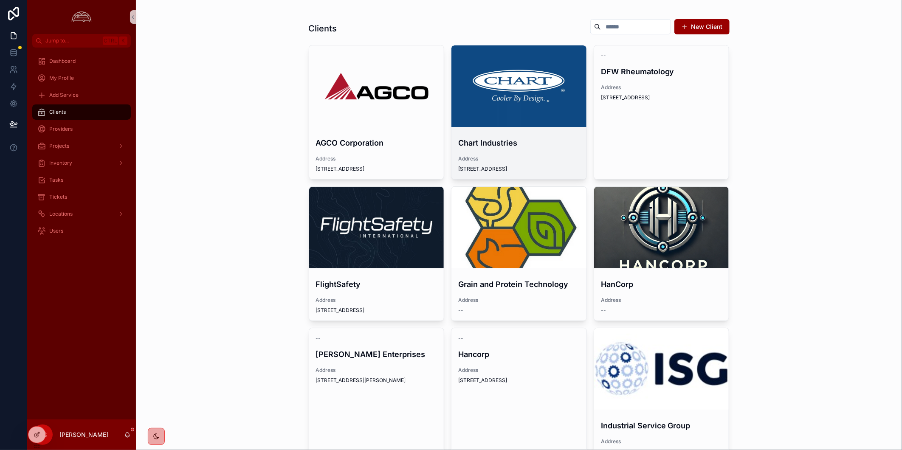
click at [514, 83] on div "scrollable content" at bounding box center [518, 86] width 135 height 10
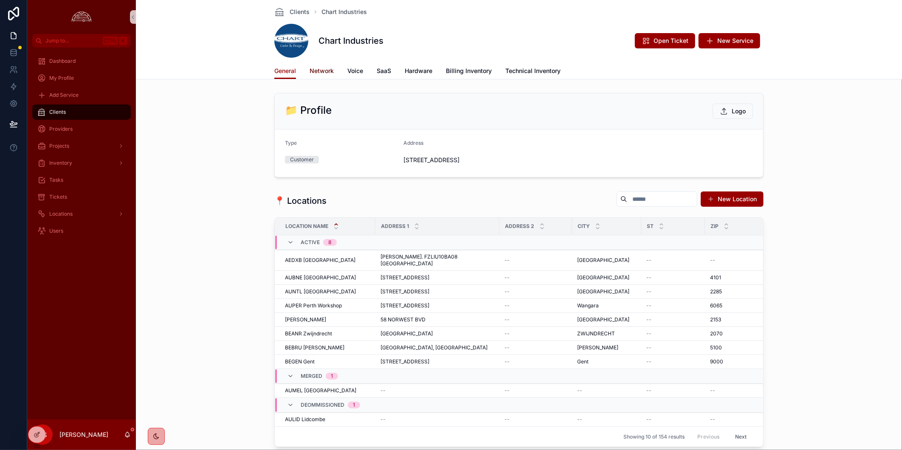
click at [316, 70] on span "Network" at bounding box center [321, 71] width 24 height 8
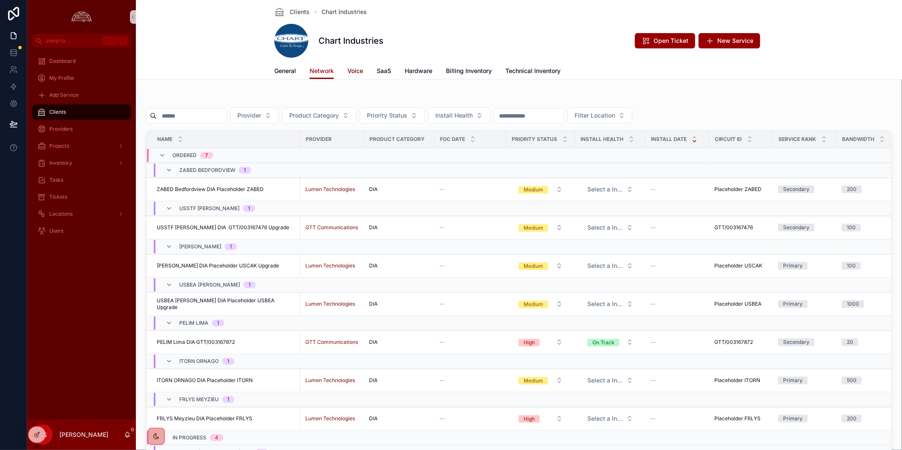
click at [351, 71] on span "Voice" at bounding box center [355, 71] width 16 height 8
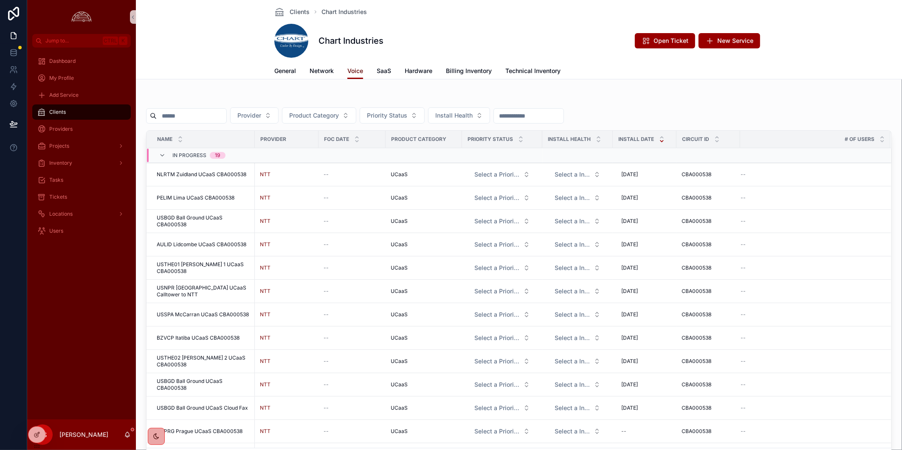
scroll to position [141, 0]
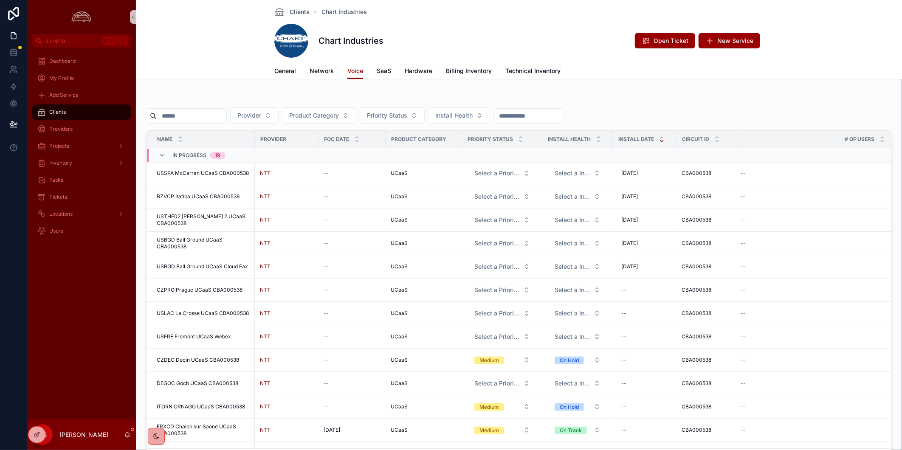
click at [280, 290] on div "NTT" at bounding box center [286, 290] width 53 height 7
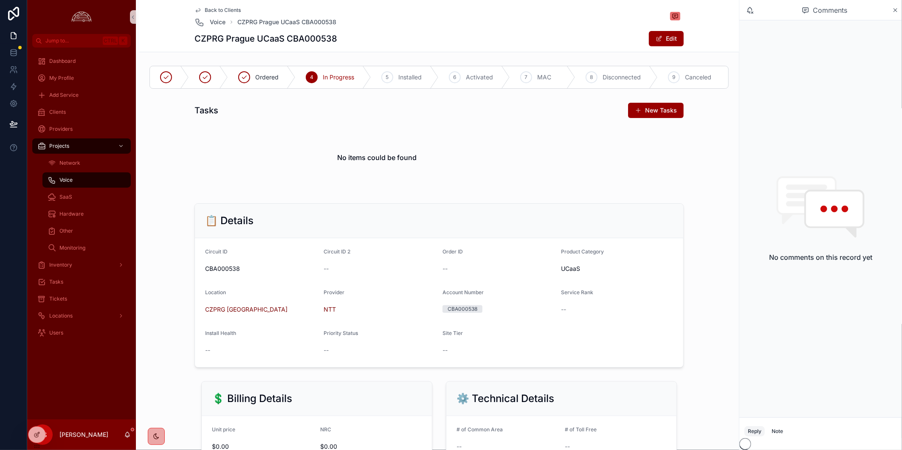
click at [211, 40] on h1 "CZPRG Prague UCaaS CBA000538" at bounding box center [265, 39] width 143 height 12
click at [210, 40] on h1 "CZPRG Prague UCaaS CBA000538" at bounding box center [265, 39] width 143 height 12
copy h1 "CZPRG"
click at [386, 82] on div "5" at bounding box center [387, 77] width 12 height 12
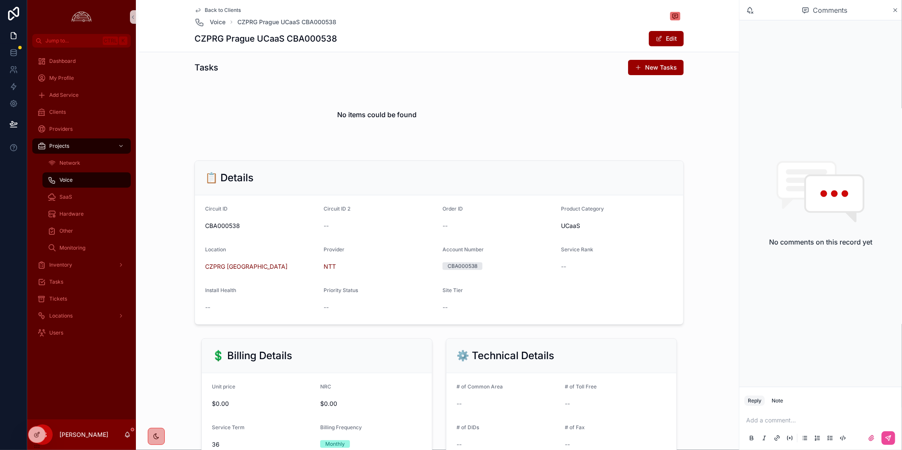
scroll to position [283, 0]
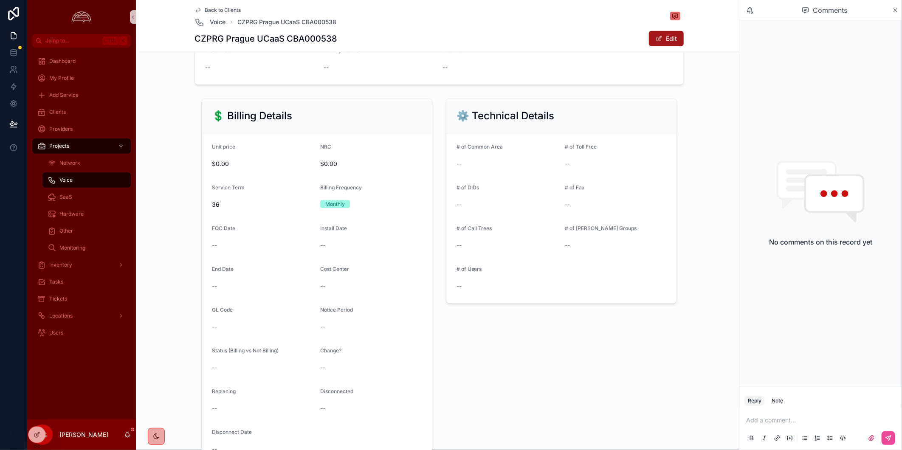
click at [522, 39] on button "Edit" at bounding box center [666, 38] width 35 height 15
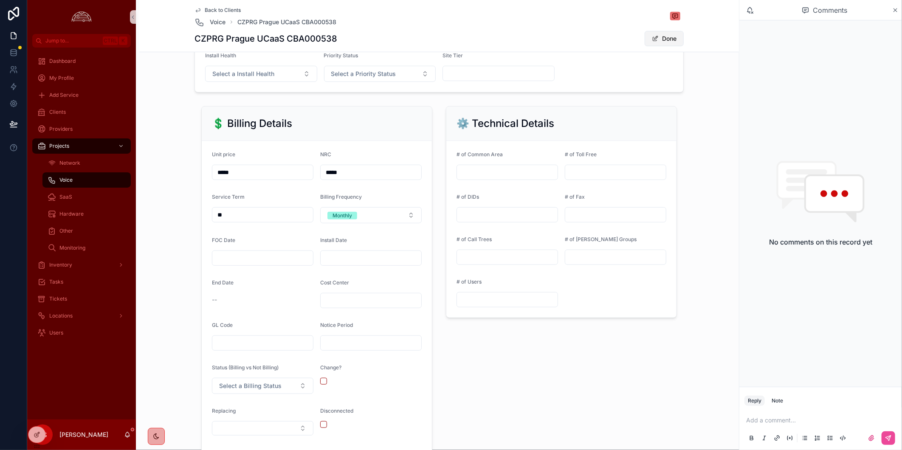
scroll to position [286, 0]
click at [366, 253] on input "scrollable content" at bounding box center [371, 255] width 101 height 12
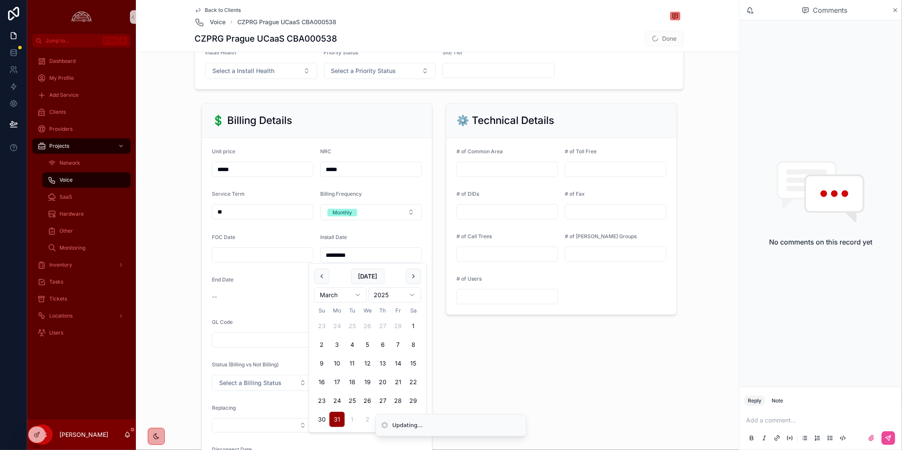
type input "*********"
click at [522, 388] on div "⚙️ Technical Details # of Common Area # of Toll Free # of DIDs # of Fax # of Ca…" at bounding box center [561, 294] width 245 height 389
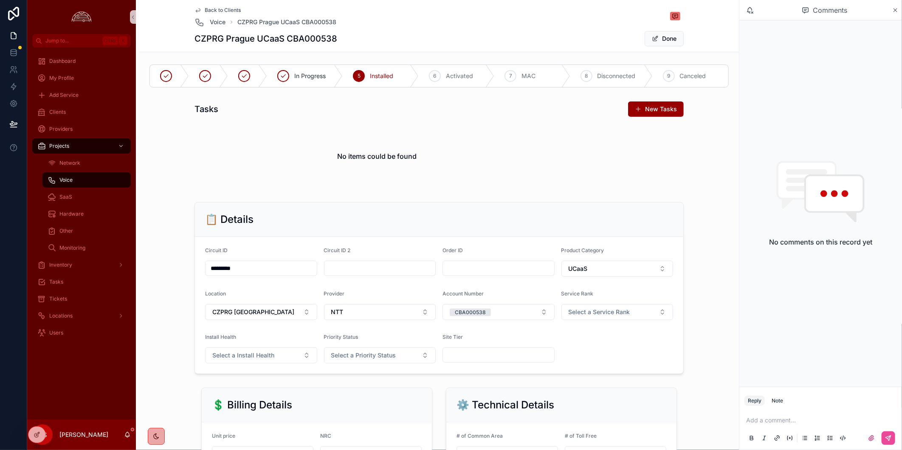
scroll to position [0, 0]
drag, startPoint x: 214, startPoint y: 10, endPoint x: 901, endPoint y: 41, distance: 687.6
click at [214, 10] on span "Back to Clients" at bounding box center [223, 10] width 36 height 7
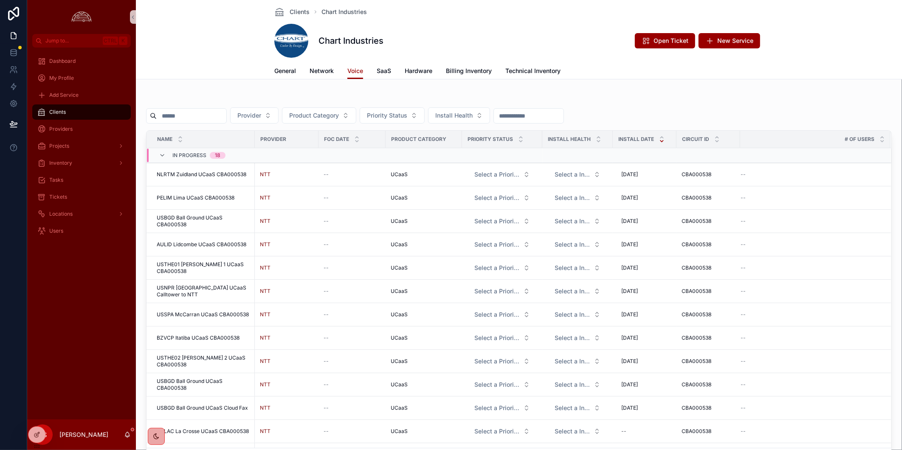
scroll to position [188, 0]
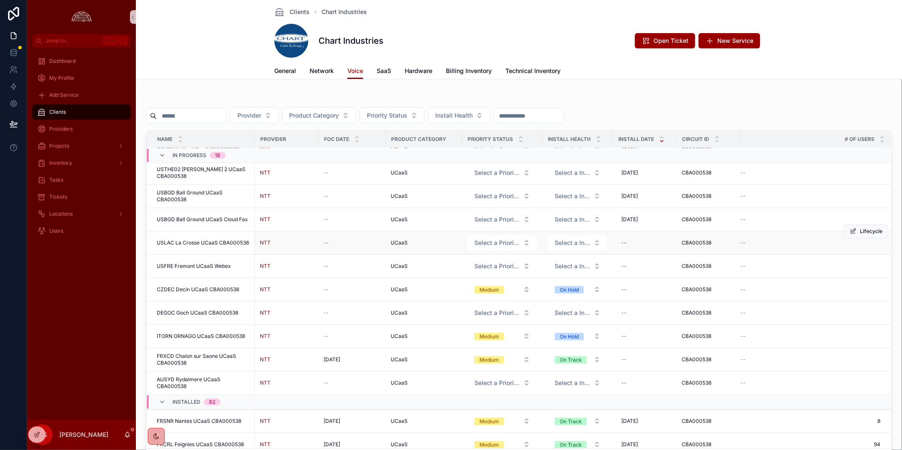
click at [181, 234] on td "USLAC La Crosse UCaaS CBA000538 USLAC La Crosse UCaaS CBA000538" at bounding box center [200, 242] width 108 height 23
click at [182, 242] on span "USLAC La Crosse UCaaS CBA000538" at bounding box center [203, 242] width 92 height 7
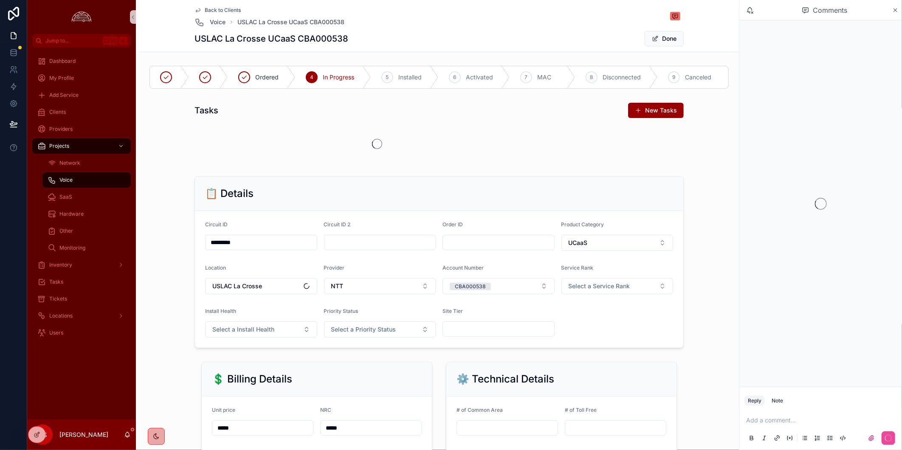
click at [214, 43] on h1 "USLAC La Crosse UCaaS CBA000538" at bounding box center [271, 39] width 154 height 12
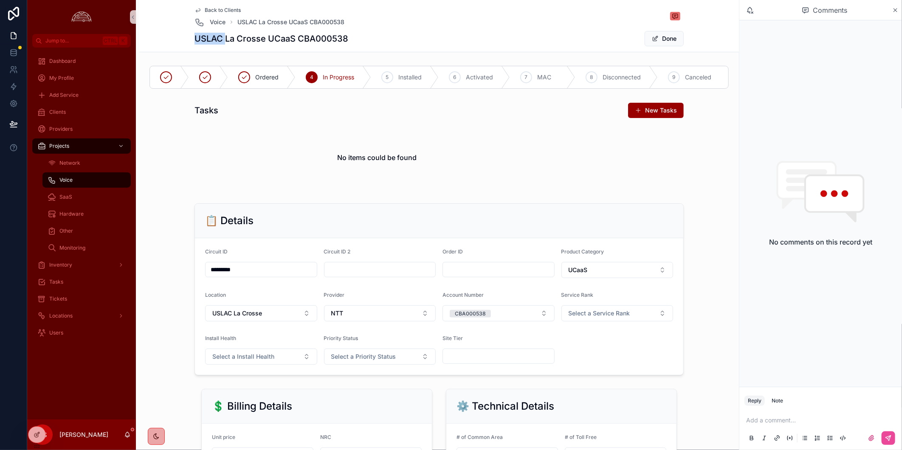
click at [214, 43] on h1 "USLAC La Crosse UCaaS CBA000538" at bounding box center [271, 39] width 154 height 12
copy h1 "USLAC"
click at [423, 357] on button "Select a Priority Status" at bounding box center [380, 357] width 112 height 16
click at [423, 360] on button "Select a Priority Status" at bounding box center [380, 357] width 112 height 16
click at [283, 360] on button "Select a Install Health" at bounding box center [261, 357] width 112 height 16
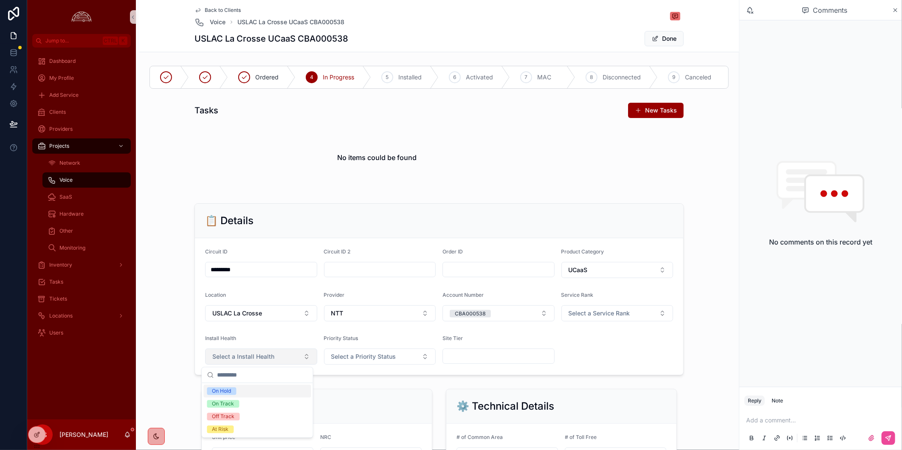
click at [283, 360] on button "Select a Install Health" at bounding box center [261, 357] width 112 height 16
click at [349, 358] on span "Select a Priority Status" at bounding box center [363, 356] width 65 height 8
click at [339, 393] on div "Low" at bounding box center [336, 391] width 10 height 8
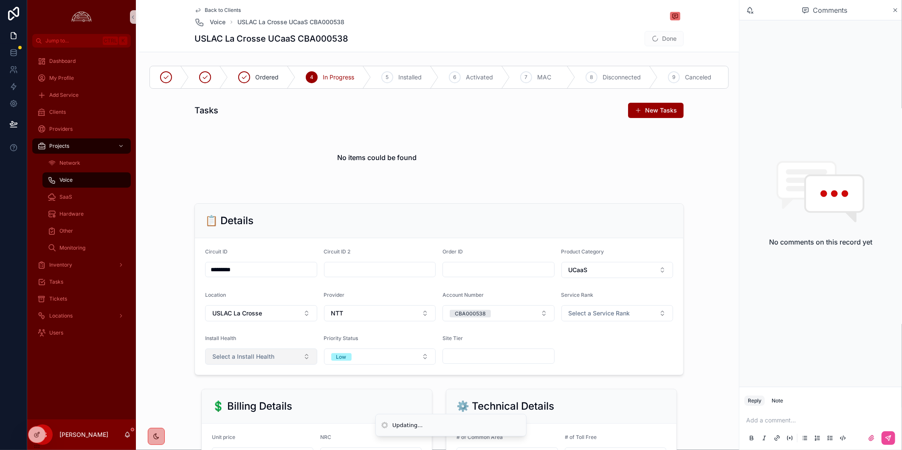
click at [249, 358] on span "Select a Install Health" at bounding box center [243, 356] width 62 height 8
click at [163, 366] on div "📋 Details Circuit ID ********* Circuit ID 2 Order ID Product Category UCaaS Loc…" at bounding box center [439, 289] width 593 height 179
click at [237, 78] on div "Ordered" at bounding box center [261, 77] width 67 height 22
drag, startPoint x: 413, startPoint y: 31, endPoint x: 442, endPoint y: 47, distance: 33.1
click at [413, 31] on div "USLAC La Crosse UCaaS CBA000538 Done" at bounding box center [438, 39] width 489 height 16
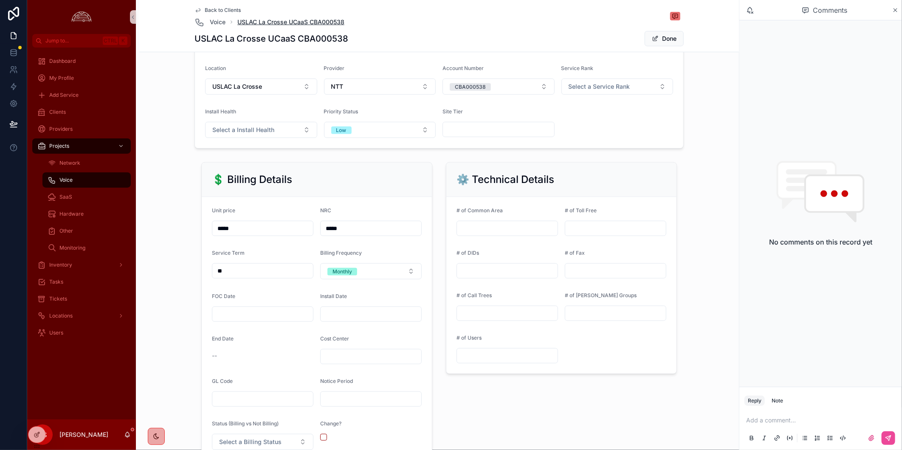
scroll to position [141, 0]
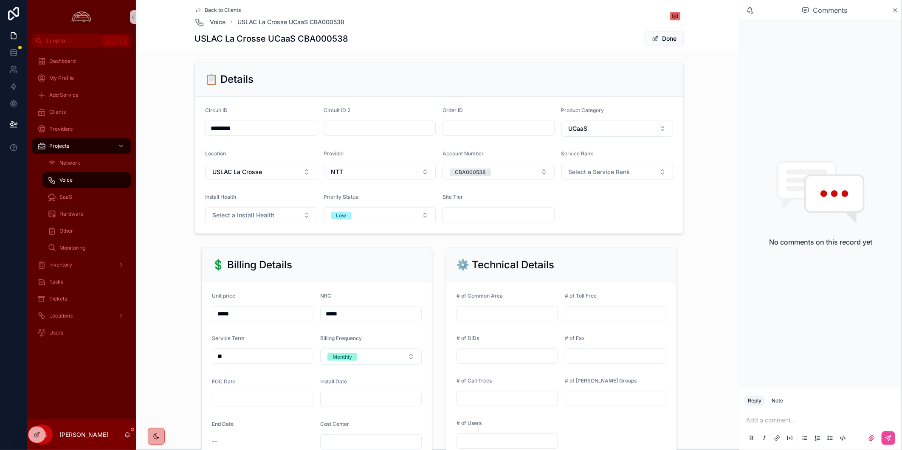
click at [211, 11] on span "Back to Clients" at bounding box center [223, 10] width 36 height 7
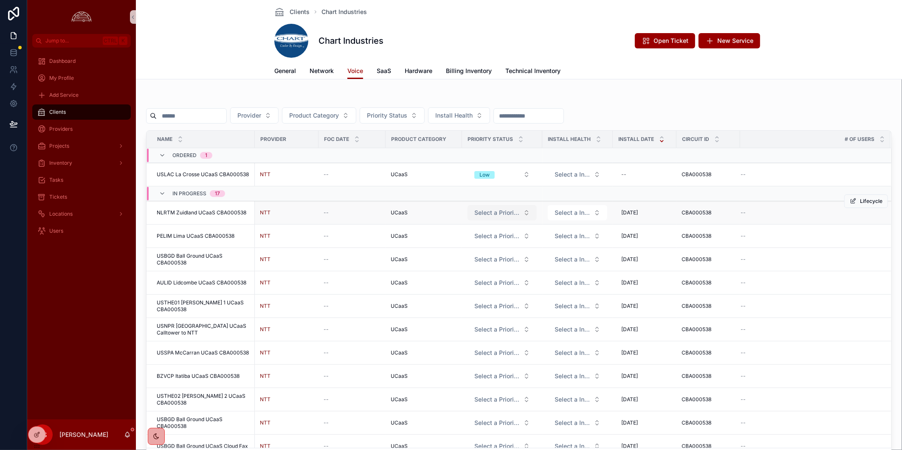
click at [522, 211] on button "Select a Priority Status" at bounding box center [501, 212] width 69 height 15
click at [503, 261] on div "Medium" at bounding box center [502, 259] width 102 height 13
click at [522, 211] on button "Select a Install Health" at bounding box center [577, 212] width 59 height 15
click at [522, 212] on button "Select a Install Health" at bounding box center [577, 212] width 59 height 15
click at [522, 261] on div "On Track" at bounding box center [578, 259] width 102 height 13
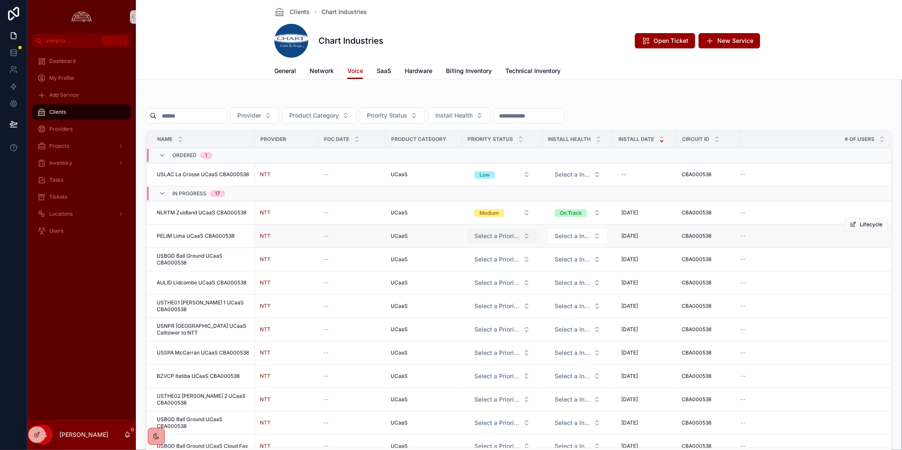
click at [522, 240] on button "Select a Priority Status" at bounding box center [501, 235] width 69 height 15
click at [522, 238] on button "Select a Priority Status" at bounding box center [501, 235] width 69 height 15
click at [522, 279] on div "Medium" at bounding box center [502, 282] width 102 height 13
click at [522, 239] on button "Select a Install Health" at bounding box center [577, 235] width 59 height 15
click at [522, 234] on button "Select a Install Health" at bounding box center [577, 235] width 59 height 15
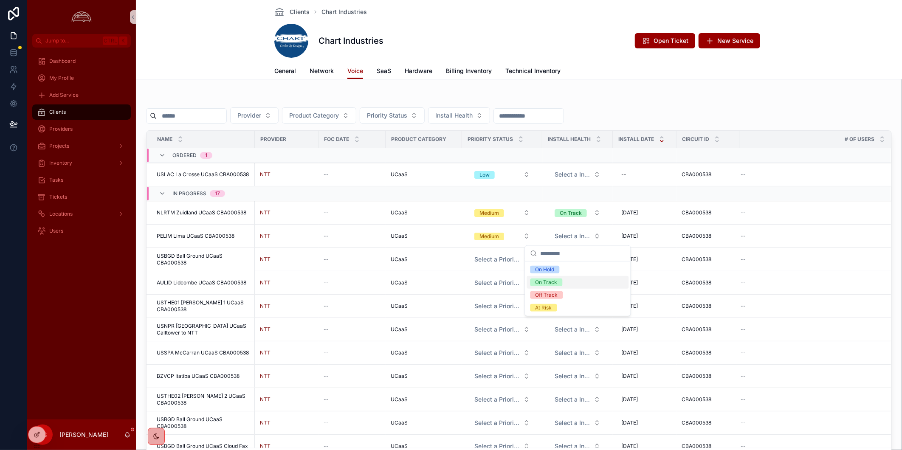
click at [522, 282] on div "On Track" at bounding box center [578, 282] width 102 height 13
click at [185, 235] on span "PELIM Lima UCaaS CBA000538" at bounding box center [196, 236] width 78 height 7
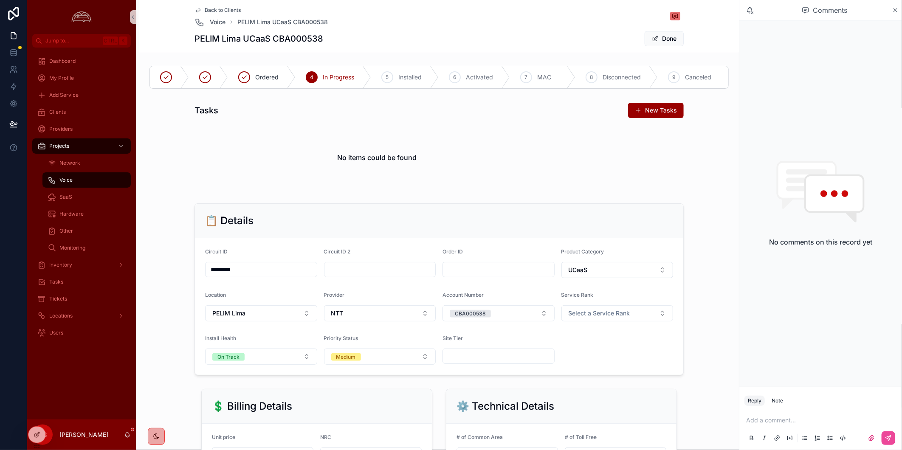
scroll to position [283, 0]
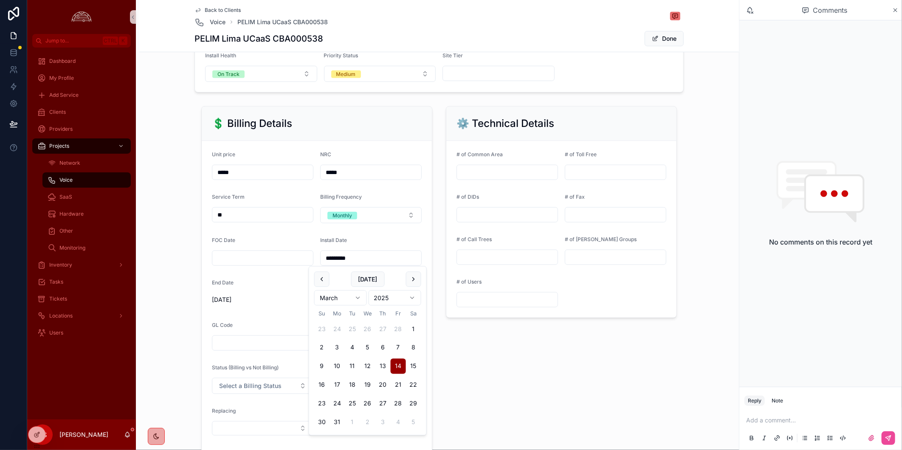
drag, startPoint x: 361, startPoint y: 253, endPoint x: 267, endPoint y: 254, distance: 94.2
click at [267, 254] on form "Unit price ***** NRC ***** Service Term ** Billing Frequency Monthly FOC Date I…" at bounding box center [317, 314] width 230 height 347
type input "*********"
click at [522, 384] on div "⚙️ Technical Details # of Common Area # of Toll Free # of DIDs # of Fax # of Ca…" at bounding box center [561, 297] width 245 height 389
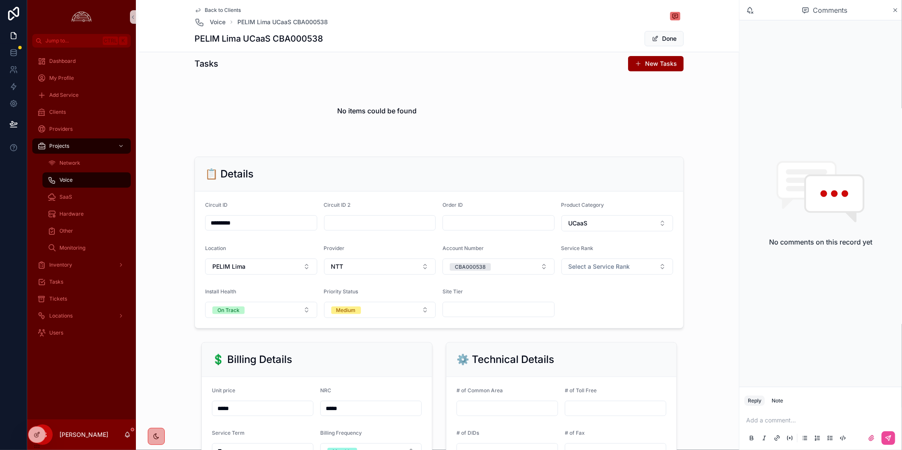
scroll to position [0, 0]
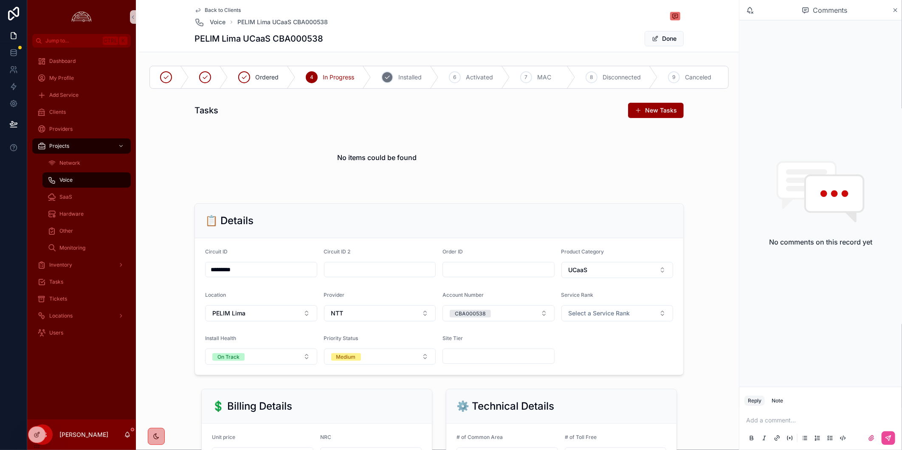
click at [388, 76] on icon "scrollable content" at bounding box center [387, 77] width 7 height 7
click at [421, 31] on div "PELIM Lima UCaaS CBA000538 Done" at bounding box center [438, 39] width 489 height 16
click at [211, 9] on span "Back to Clients" at bounding box center [223, 10] width 36 height 7
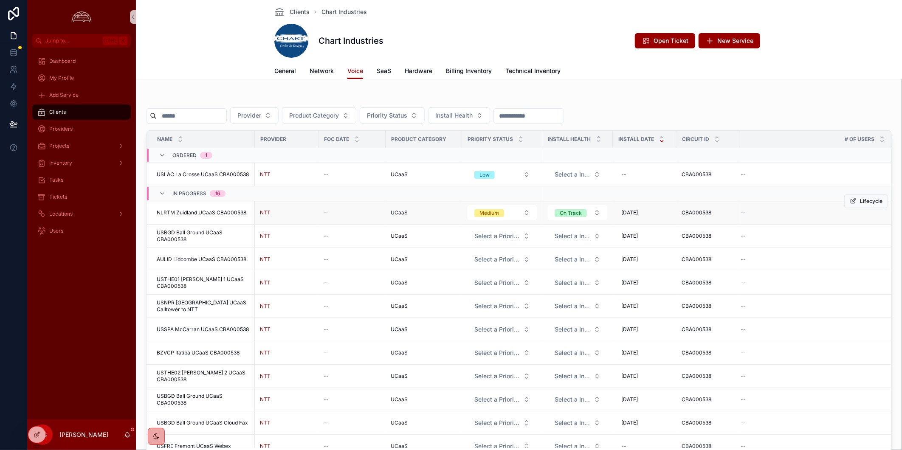
click at [193, 213] on span "NLRTM Zuidland UCaaS CBA000538" at bounding box center [202, 212] width 90 height 7
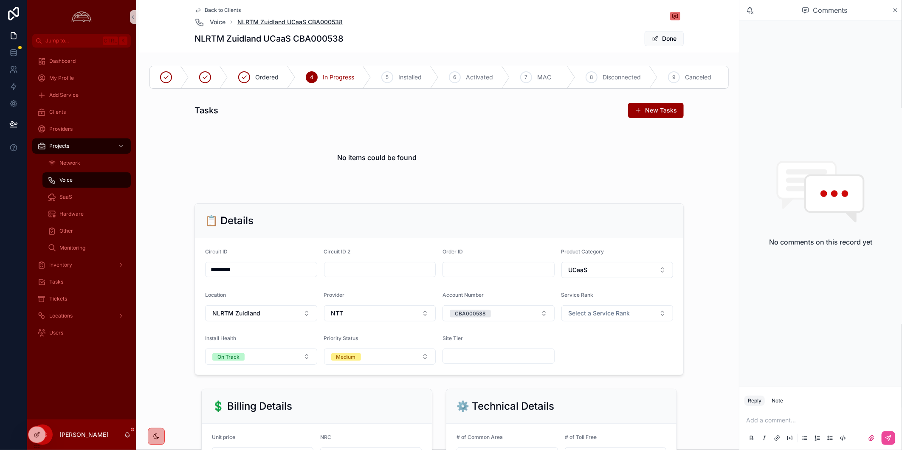
click at [246, 20] on span "NLRTM Zuidland UCaaS CBA000538" at bounding box center [289, 22] width 105 height 8
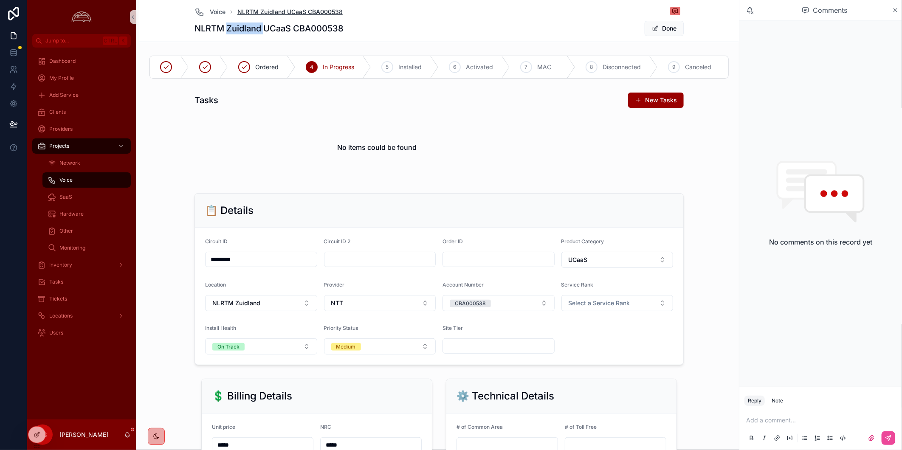
click at [246, 20] on div "NLRTM Zuidland UCaaS CBA000538 Done" at bounding box center [438, 28] width 489 height 16
click at [489, 28] on div "NLRTM Zuidland UCaaS CBA000538 Done" at bounding box center [438, 28] width 489 height 16
click at [82, 146] on div "Projects" at bounding box center [81, 146] width 88 height 14
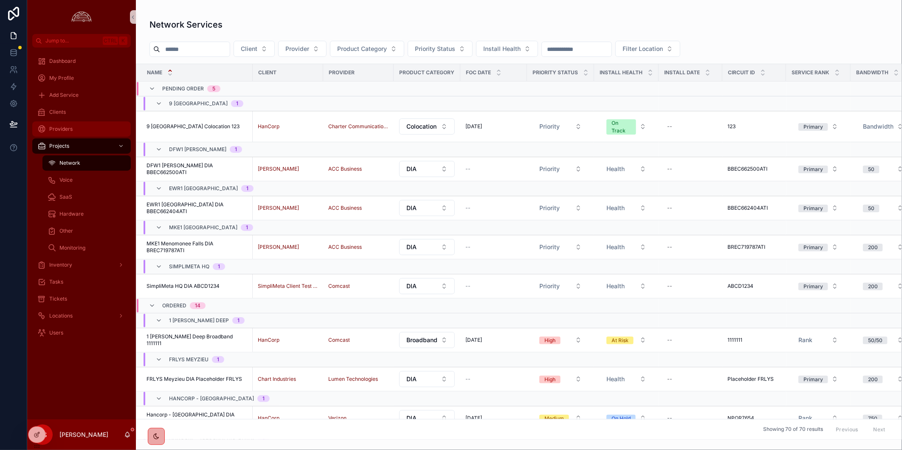
click at [70, 127] on span "Providers" at bounding box center [60, 129] width 23 height 7
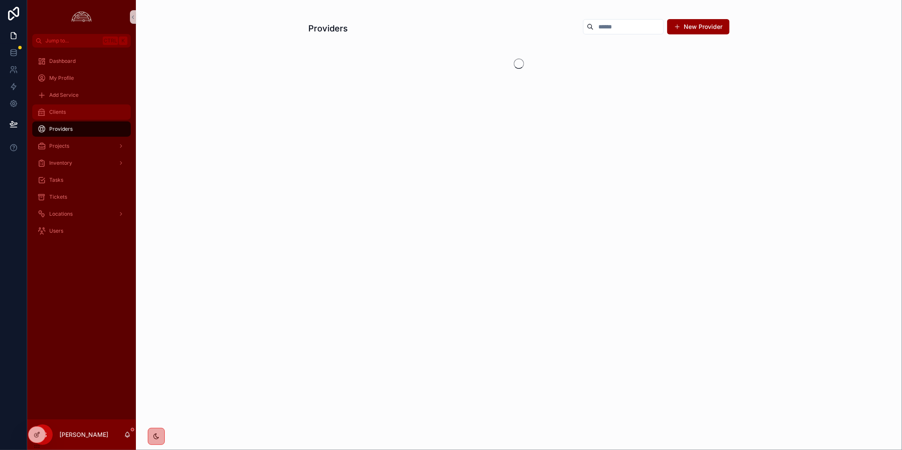
click at [72, 113] on div "Clients" at bounding box center [81, 112] width 88 height 14
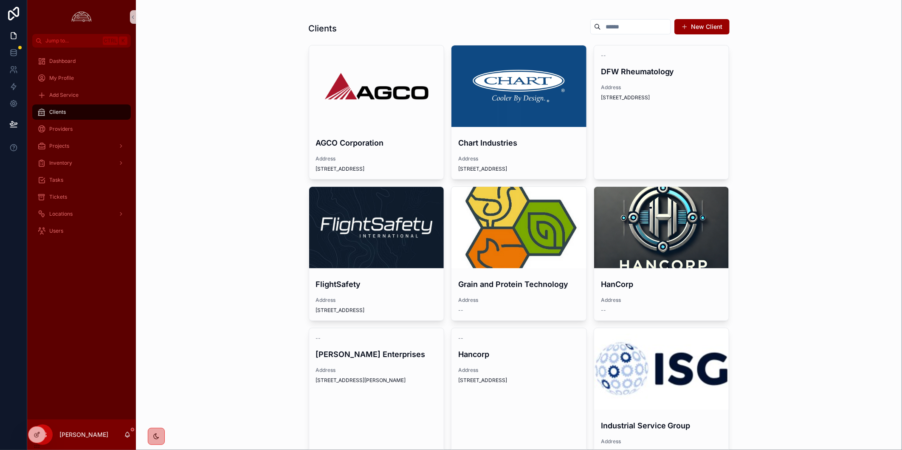
click at [522, 100] on div "scrollable content" at bounding box center [518, 86] width 135 height 82
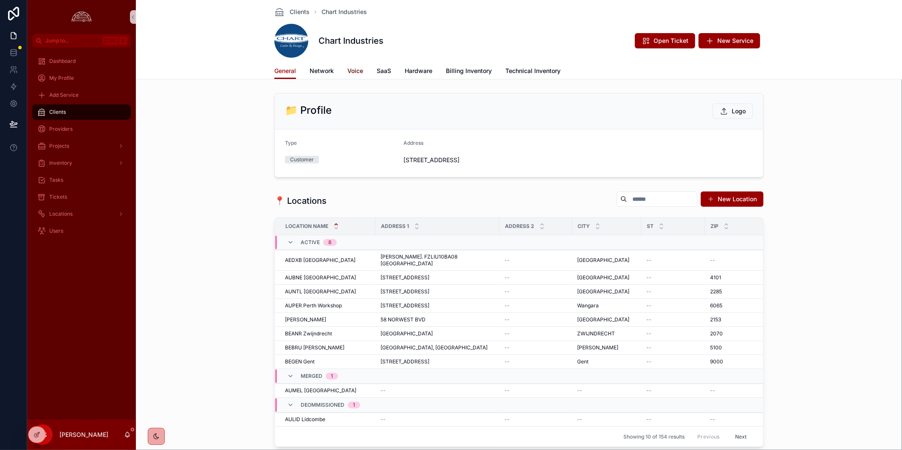
click at [357, 73] on span "Voice" at bounding box center [355, 71] width 16 height 8
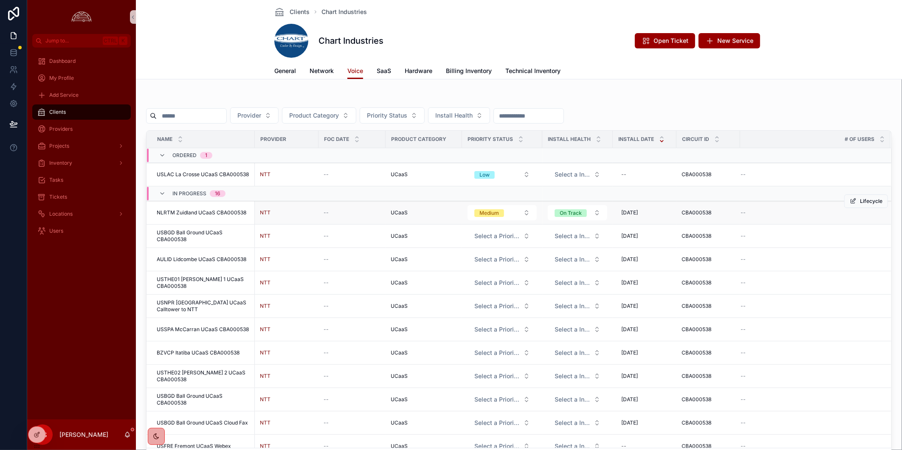
click at [228, 208] on td "NLRTM Zuidland UCaaS CBA000538 NLRTM Zuidland UCaaS CBA000538" at bounding box center [200, 212] width 108 height 23
click at [228, 214] on span "NLRTM Zuidland UCaaS CBA000538" at bounding box center [202, 212] width 90 height 7
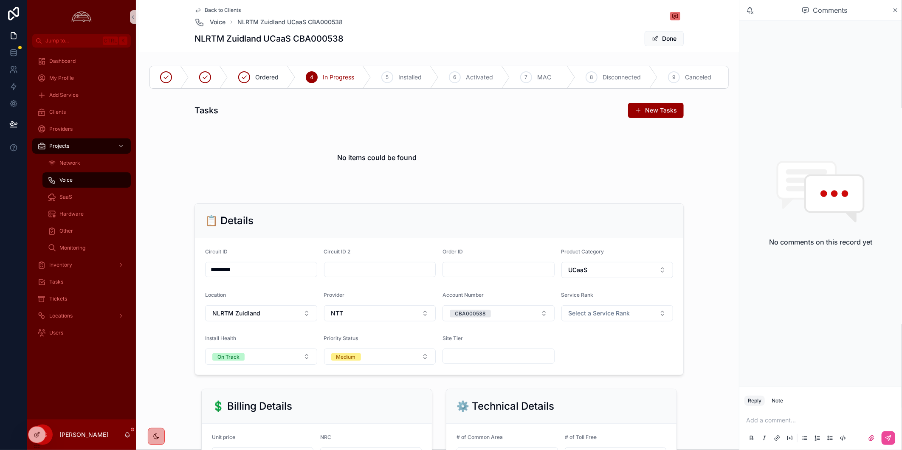
click at [204, 43] on h1 "NLRTM Zuidland UCaaS CBA000538" at bounding box center [268, 39] width 149 height 12
click at [205, 39] on h1 "NLRTM Zuidland UCaaS CBA000538" at bounding box center [268, 39] width 149 height 12
copy h1 "NLRTM"
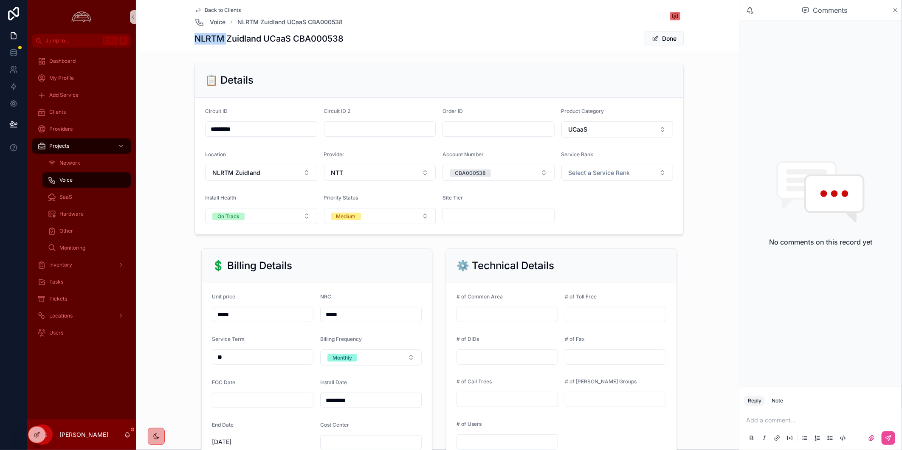
scroll to position [236, 0]
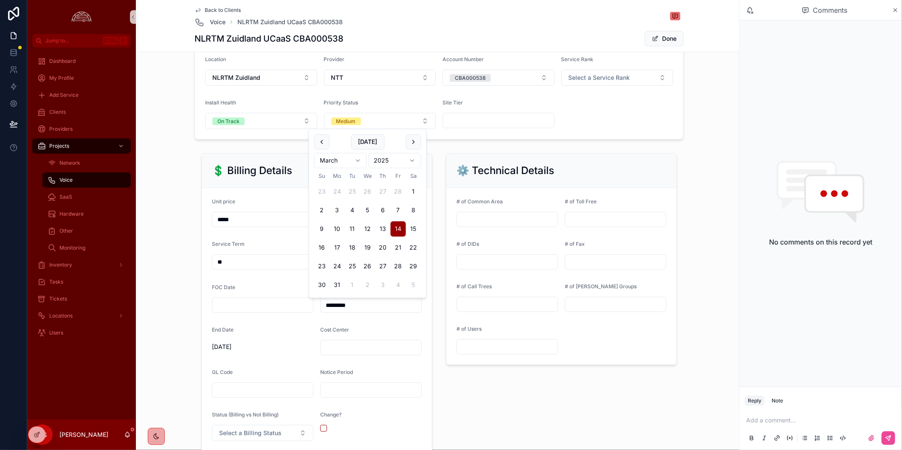
click at [228, 299] on form "Unit price ***** NRC ***** Service Term ** Billing Frequency Monthly FOC Date I…" at bounding box center [317, 361] width 230 height 347
type input "********"
click at [522, 40] on span "scrollable content" at bounding box center [655, 38] width 7 height 7
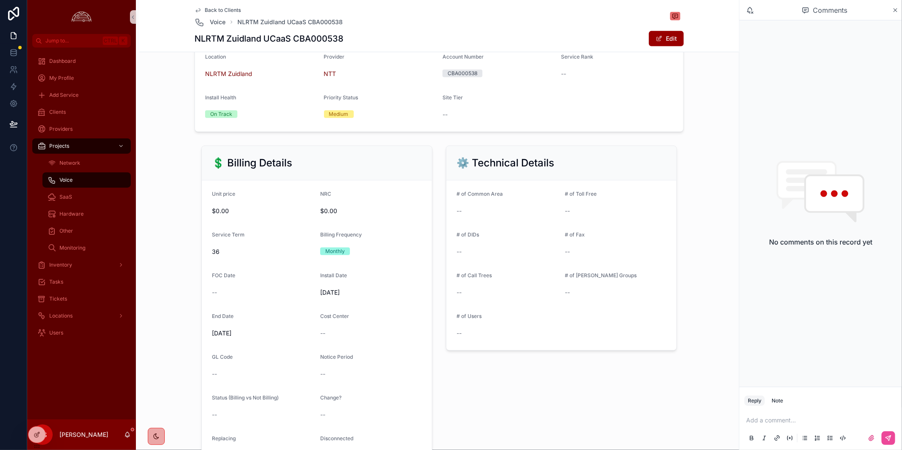
drag, startPoint x: 501, startPoint y: 18, endPoint x: 398, endPoint y: 9, distance: 104.0
click at [500, 18] on div "Back to Clients Voice NLRTM Zuidland UCaaS CBA000538" at bounding box center [438, 17] width 489 height 20
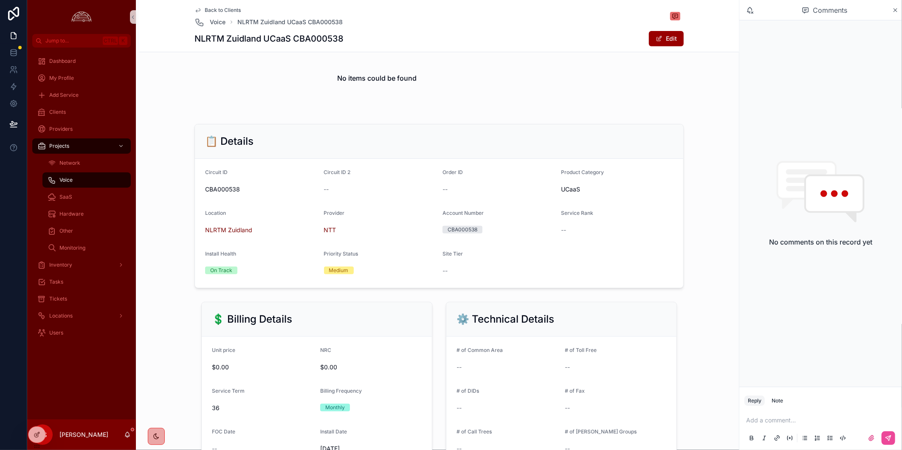
scroll to position [0, 0]
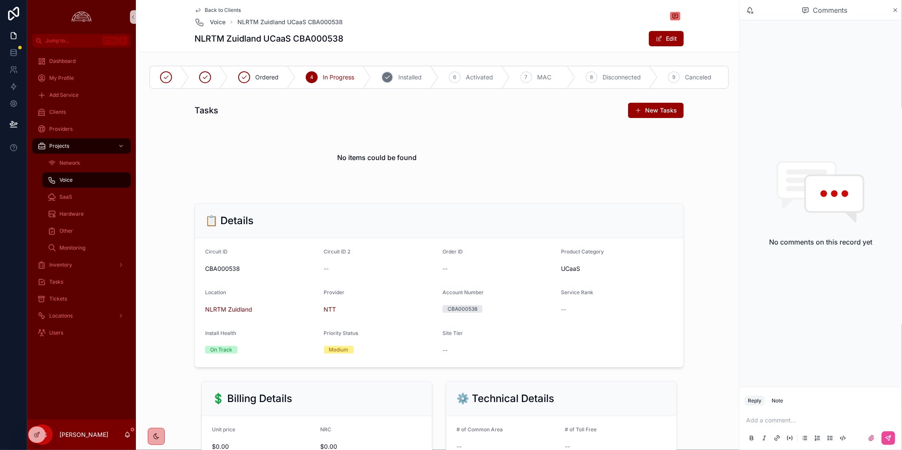
click at [384, 79] on icon "scrollable content" at bounding box center [387, 77] width 7 height 7
click at [385, 43] on div "NLRTM Zuidland UCaaS CBA000538 Edit" at bounding box center [438, 39] width 489 height 16
click at [222, 5] on div "Back to Clients Voice NLRTM Zuidland UCaaS CBA000538 NLRTM Zuidland UCaaS CBA00…" at bounding box center [438, 26] width 489 height 52
click at [225, 8] on span "Back to Clients" at bounding box center [223, 10] width 36 height 7
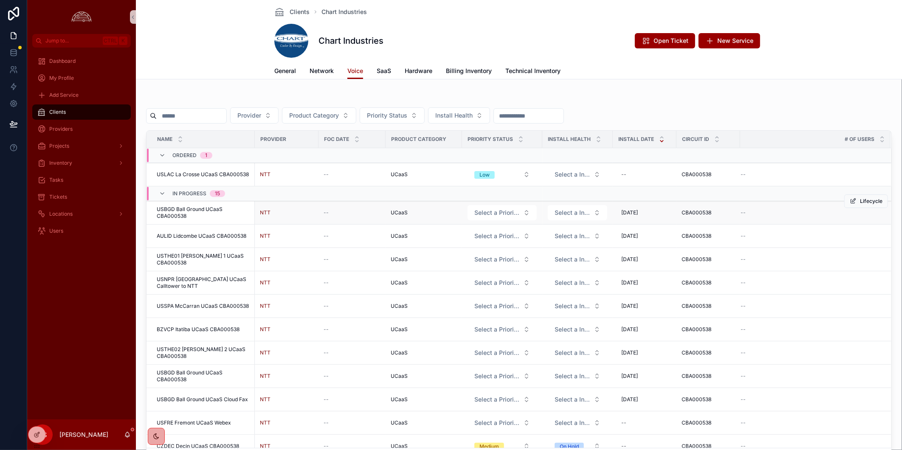
drag, startPoint x: 133, startPoint y: 215, endPoint x: 190, endPoint y: 215, distance: 56.9
click at [190, 215] on span "USBGD Ball Ground UCaaS CBA000538" at bounding box center [203, 213] width 93 height 14
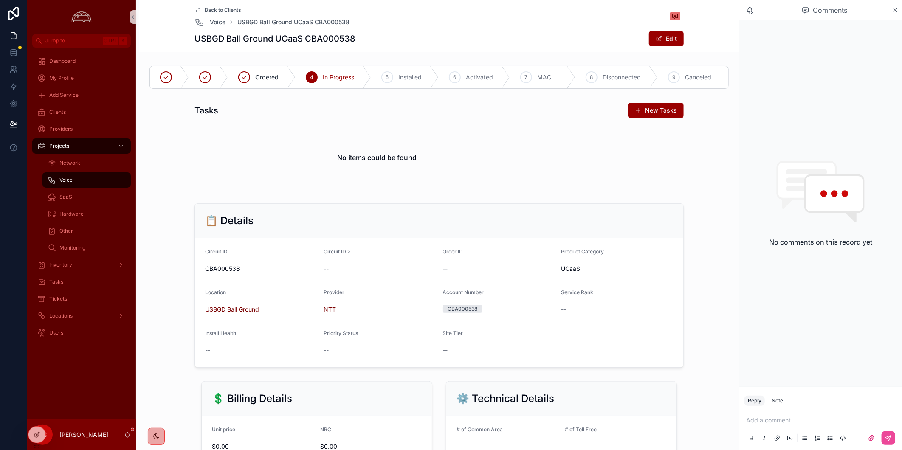
click at [201, 39] on h1 "USBGD Ball Ground UCaaS CBA000538" at bounding box center [274, 39] width 161 height 12
click at [202, 39] on h1 "USBGD Ball Ground UCaaS CBA000538" at bounding box center [274, 39] width 161 height 12
copy h1 "USBGD"
click at [227, 11] on span "Back to Clients" at bounding box center [223, 10] width 36 height 7
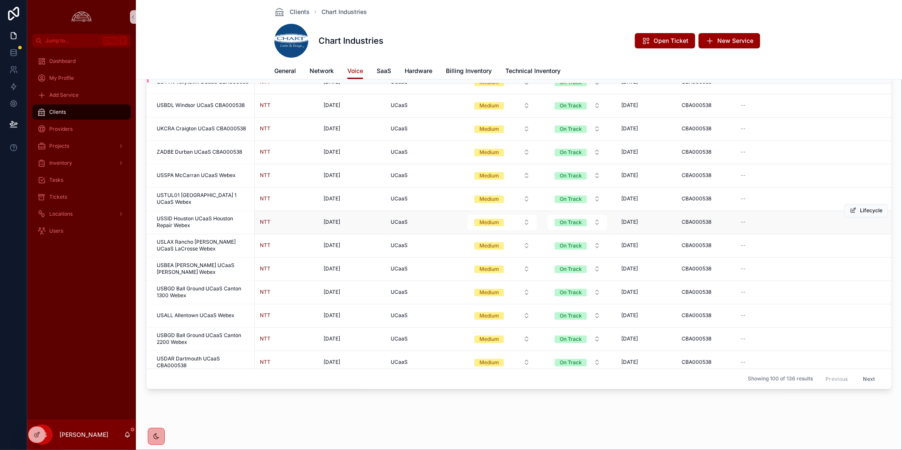
scroll to position [841, 0]
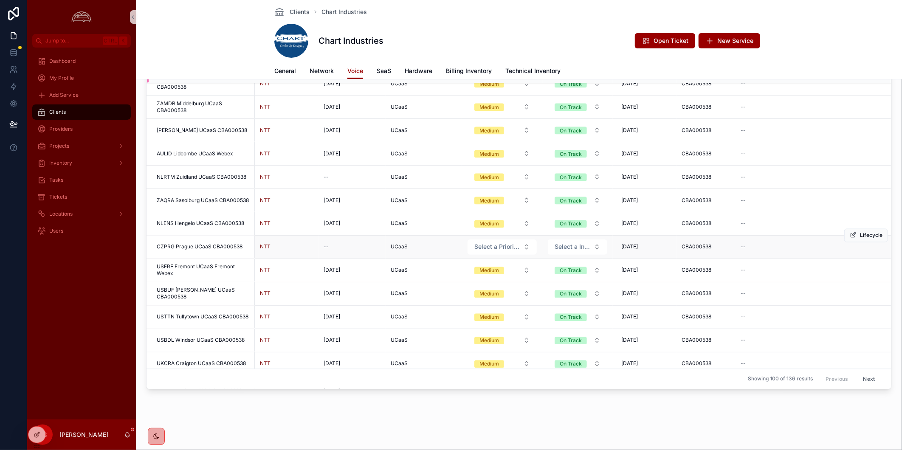
drag, startPoint x: 199, startPoint y: 241, endPoint x: 200, endPoint y: 245, distance: 5.0
click at [199, 244] on td "CZPRG Prague UCaaS CBA000538 CZPRG Prague UCaaS CBA000538" at bounding box center [200, 247] width 108 height 23
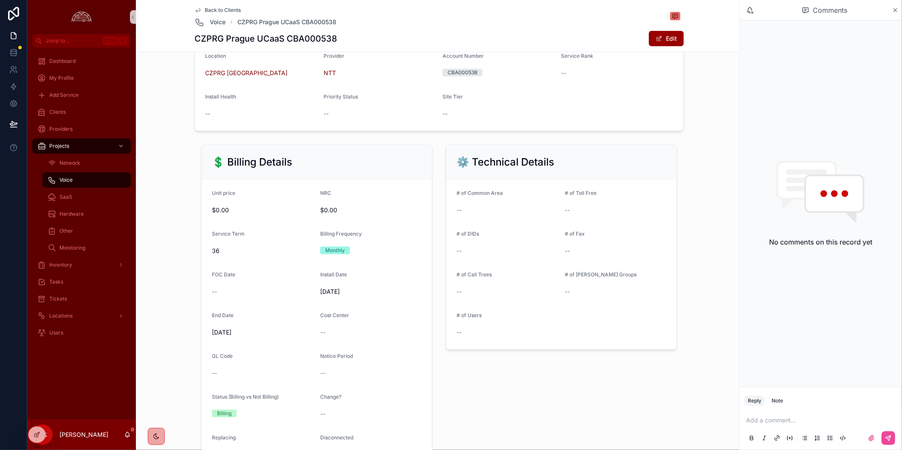
scroll to position [457, 0]
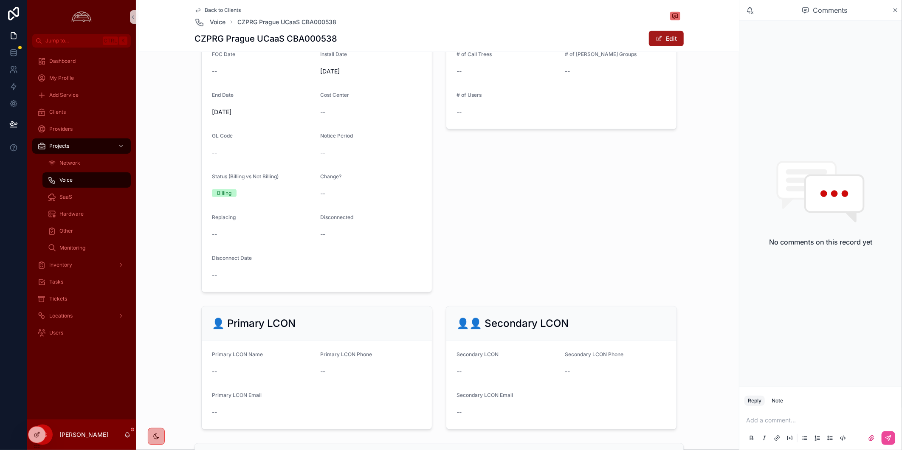
click at [522, 32] on button "Edit" at bounding box center [666, 38] width 35 height 15
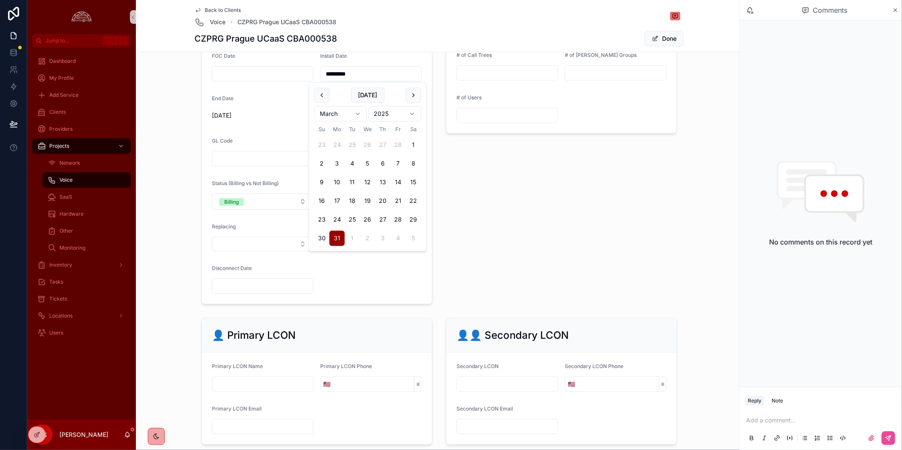
drag, startPoint x: 362, startPoint y: 73, endPoint x: 292, endPoint y: 77, distance: 70.2
click at [292, 77] on form "Unit price ***** NRC ***** Service Term ** Billing Frequency Monthly FOC Date I…" at bounding box center [317, 130] width 230 height 347
click at [257, 79] on input "scrollable content" at bounding box center [262, 74] width 101 height 12
paste input "*********"
type input "*********"
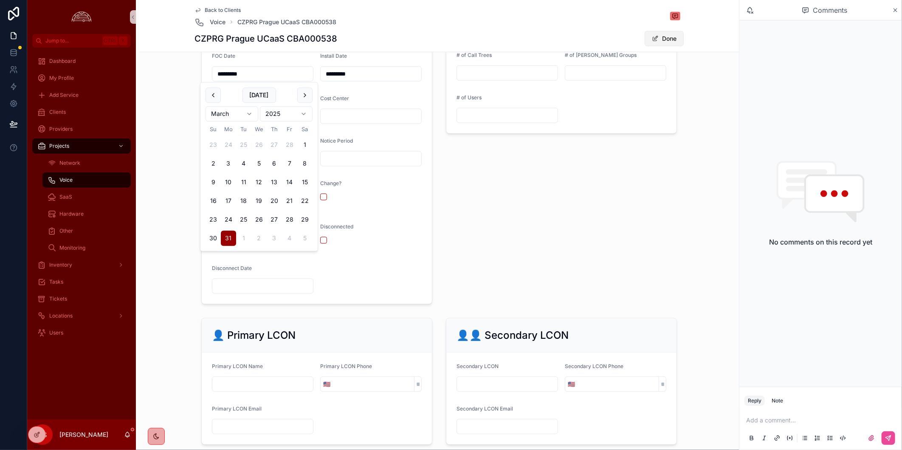
click at [522, 37] on button "Done" at bounding box center [663, 38] width 39 height 15
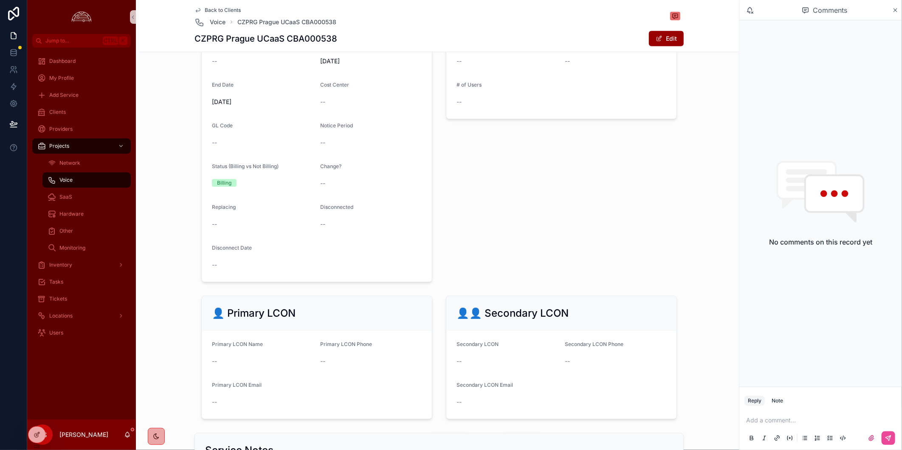
scroll to position [457, 0]
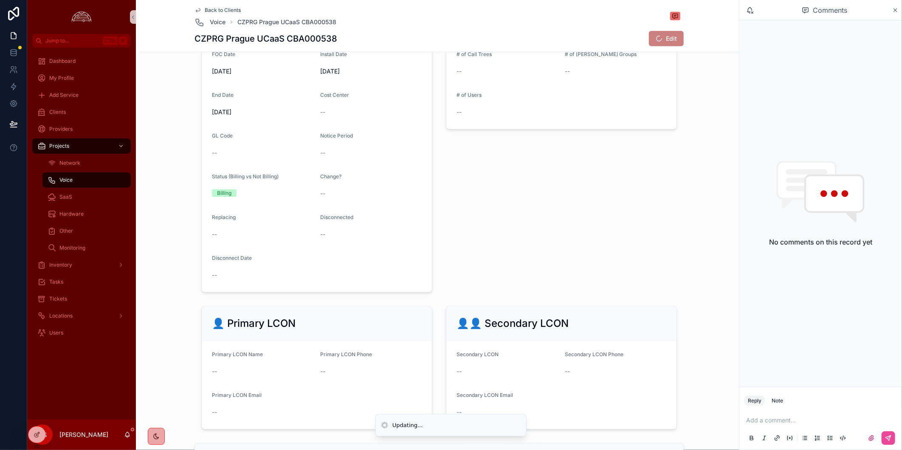
click at [522, 22] on div "Back to Clients Voice CZPRG Prague UCaaS CBA000538" at bounding box center [438, 17] width 489 height 20
click at [223, 8] on span "Back to Clients" at bounding box center [223, 10] width 36 height 7
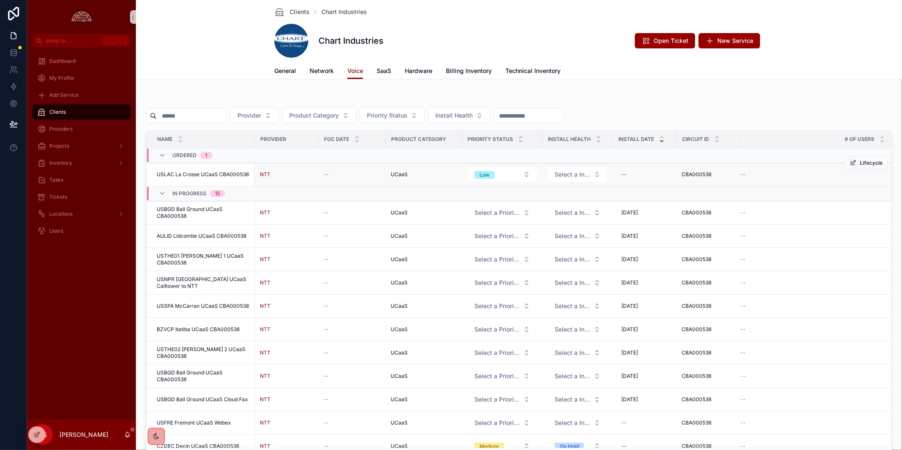
click at [223, 173] on span "USLAC La Crosse UCaaS CBA000538" at bounding box center [203, 174] width 92 height 7
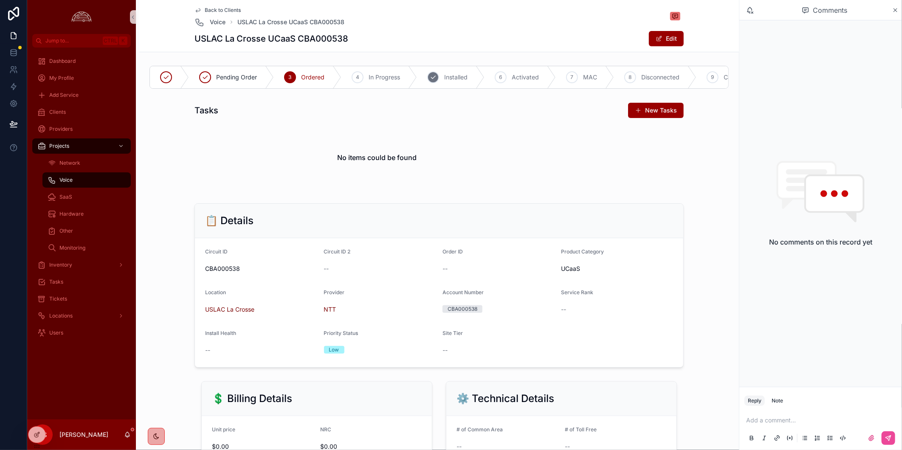
click at [397, 82] on div "4 In Progress" at bounding box center [379, 77] width 76 height 22
click at [410, 31] on div "USLAC La Crosse UCaaS CBA000538 Edit" at bounding box center [438, 39] width 489 height 16
click at [225, 3] on div "Back to Clients Voice USLAC La Crosse UCaaS CBA000538 USLAC La Crosse UCaaS CBA…" at bounding box center [438, 26] width 489 height 52
click at [230, 17] on div "Voice USLAC La Crosse UCaaS CBA000538" at bounding box center [269, 22] width 150 height 10
click at [231, 7] on span "Back to Clients" at bounding box center [223, 10] width 36 height 7
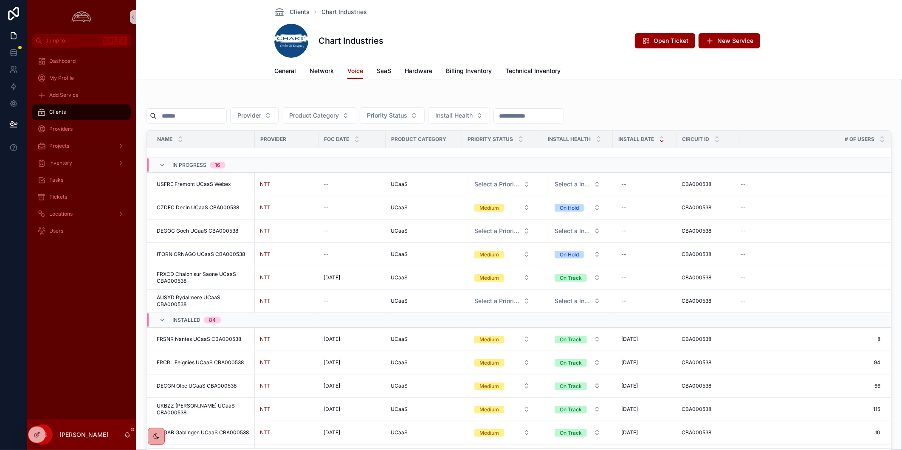
scroll to position [483, 0]
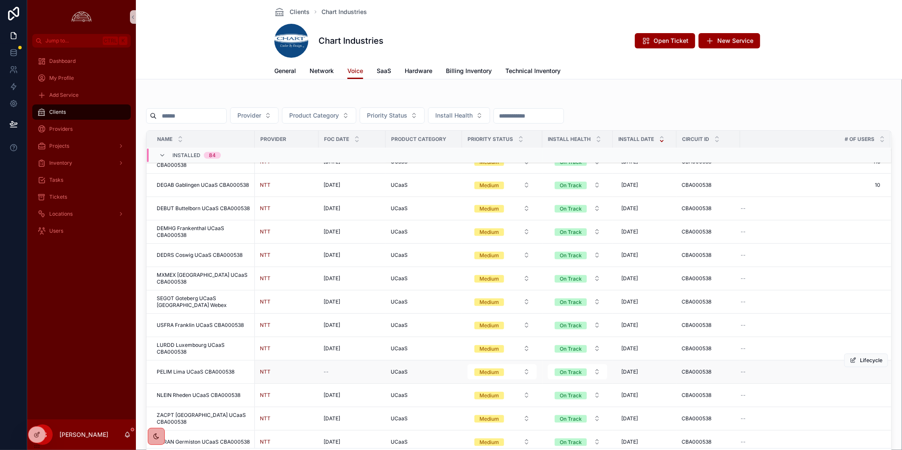
click at [324, 377] on td "--" at bounding box center [351, 371] width 67 height 23
click at [325, 371] on span "--" at bounding box center [325, 371] width 5 height 7
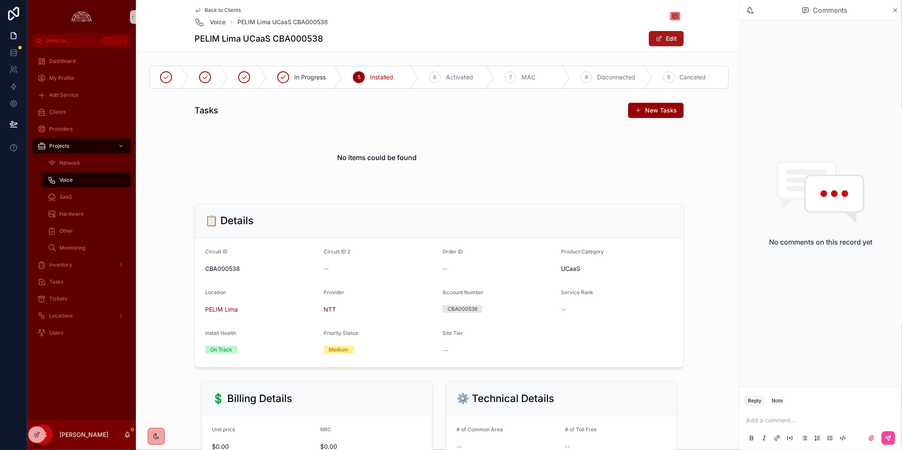
click at [522, 44] on button "Edit" at bounding box center [666, 38] width 35 height 15
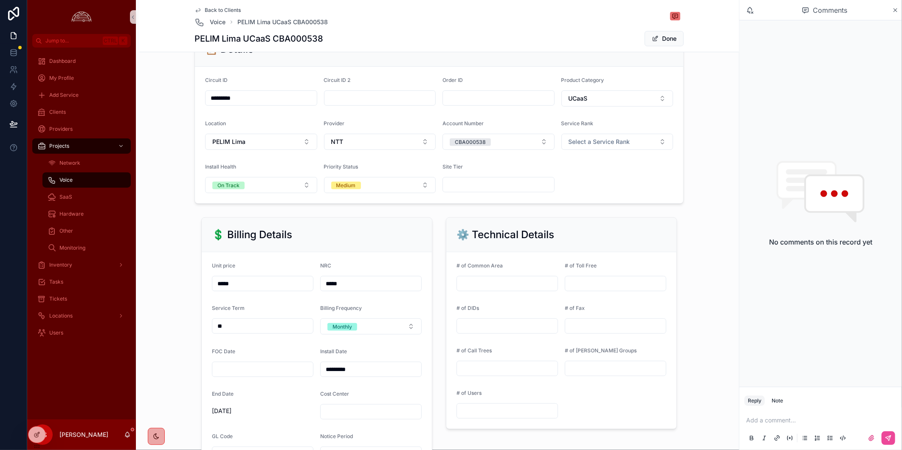
scroll to position [283, 0]
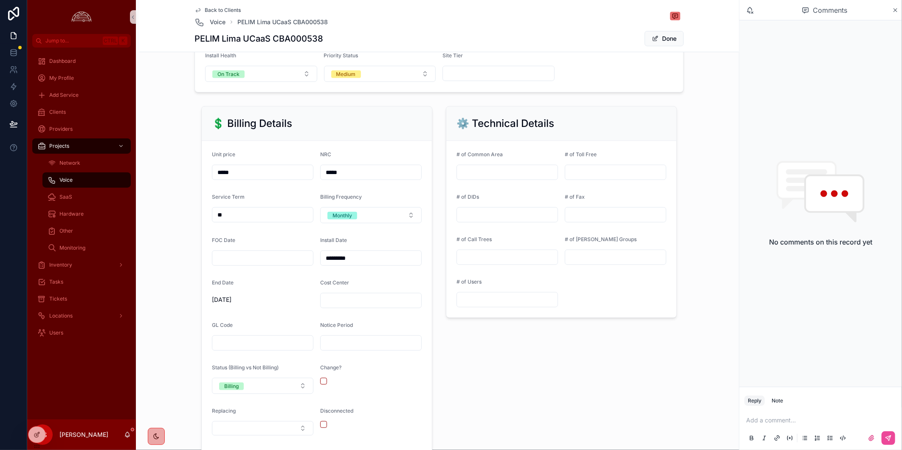
click at [367, 256] on input "*********" at bounding box center [371, 258] width 101 height 12
click at [272, 253] on input "scrollable content" at bounding box center [262, 258] width 101 height 12
paste input "*********"
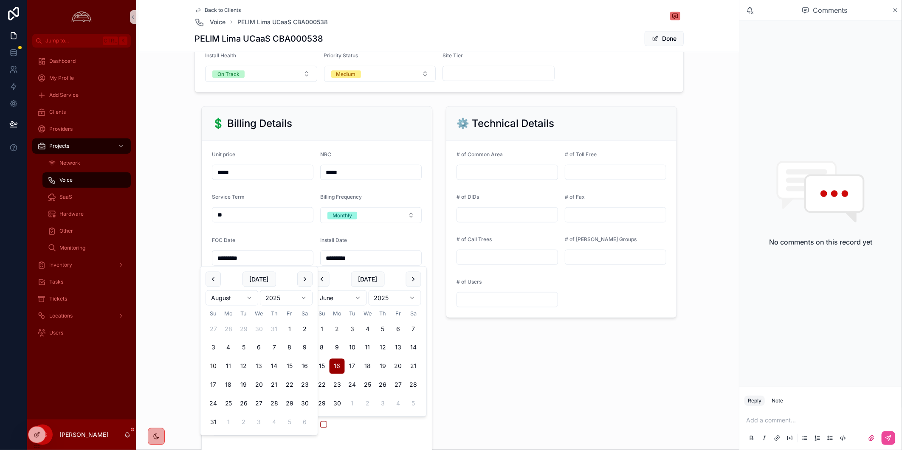
type input "*********"
click at [522, 40] on button "Done" at bounding box center [663, 38] width 39 height 15
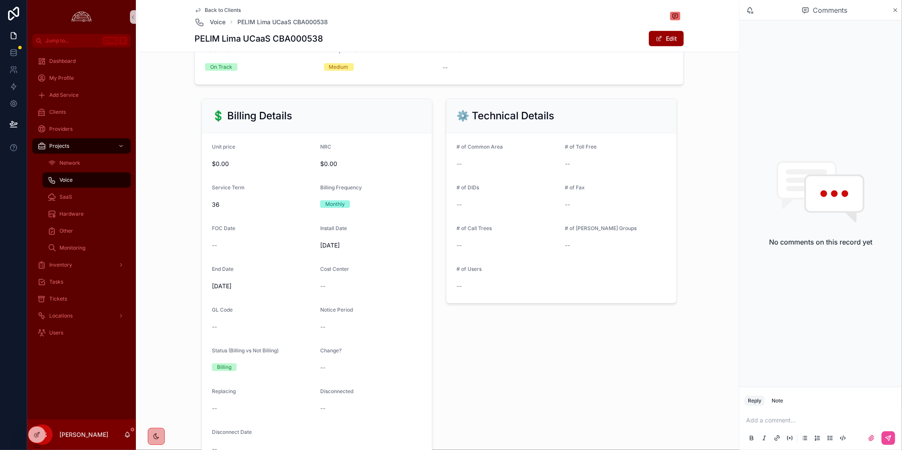
scroll to position [280, 0]
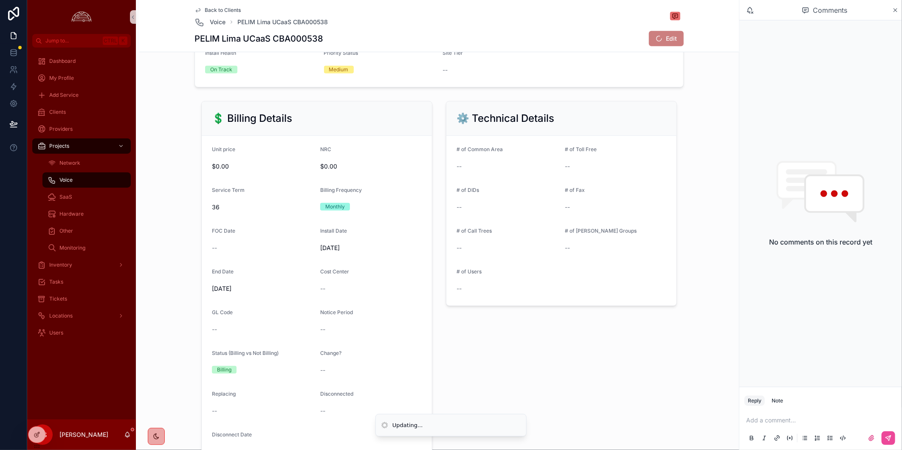
click at [481, 22] on div "Back to Clients Voice PELIM Lima UCaaS CBA000538" at bounding box center [438, 17] width 489 height 20
click at [222, 7] on span "Back to Clients" at bounding box center [223, 10] width 36 height 7
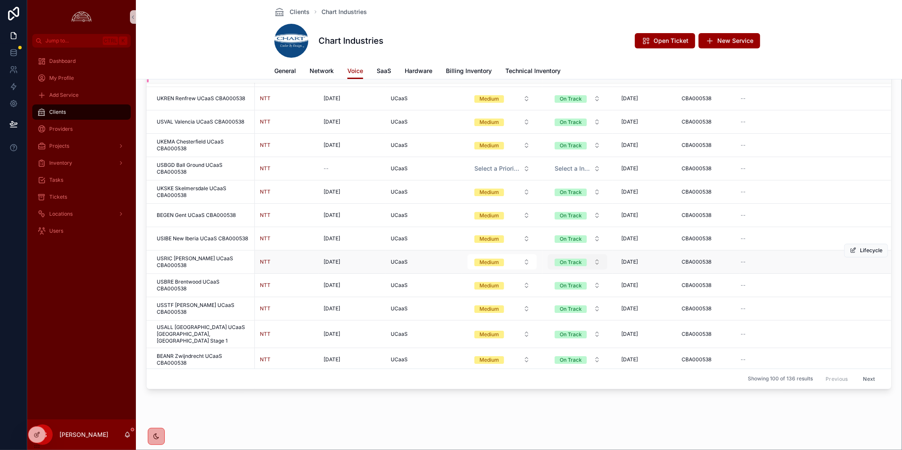
scroll to position [1421, 0]
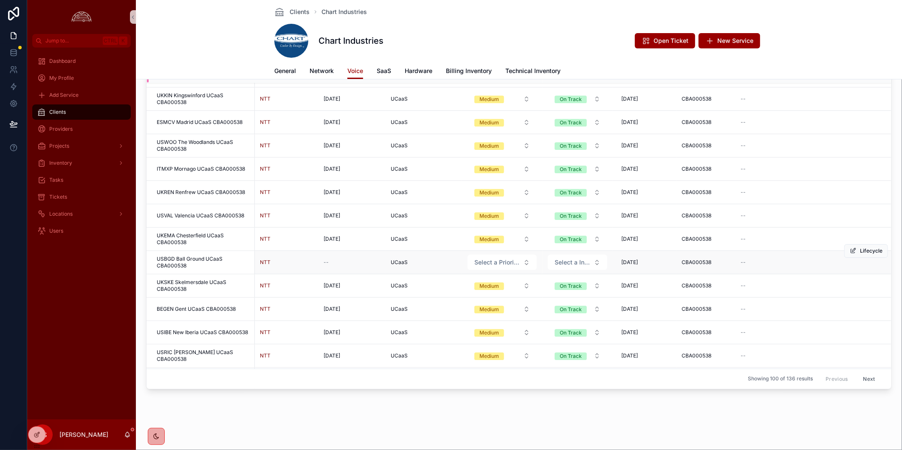
click at [176, 260] on span "USBGD Ball Ground UCaaS CBA000538" at bounding box center [203, 263] width 93 height 14
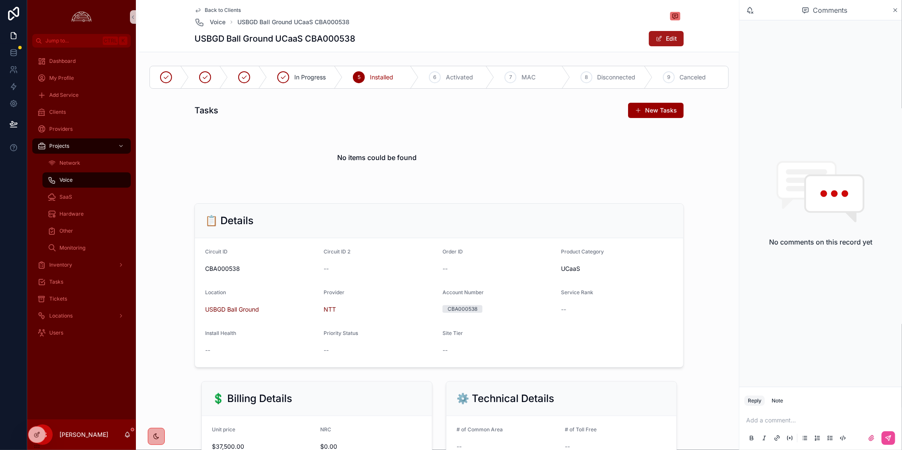
click at [522, 41] on button "Edit" at bounding box center [666, 38] width 35 height 15
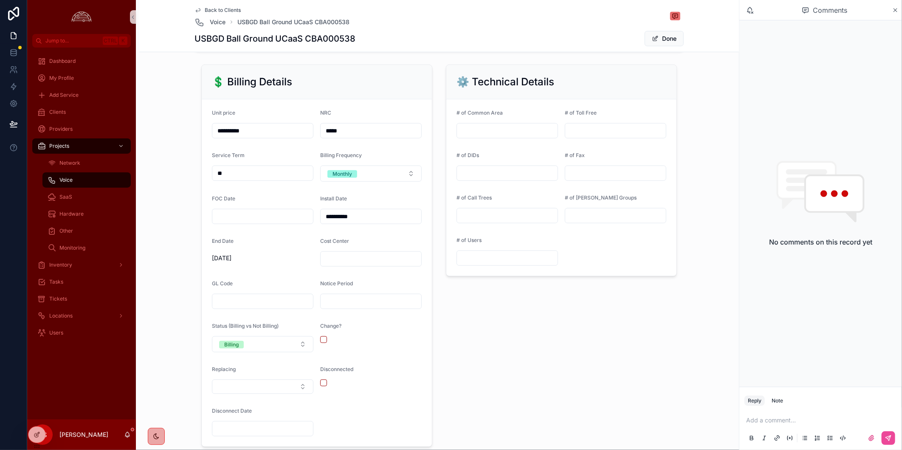
scroll to position [330, 0]
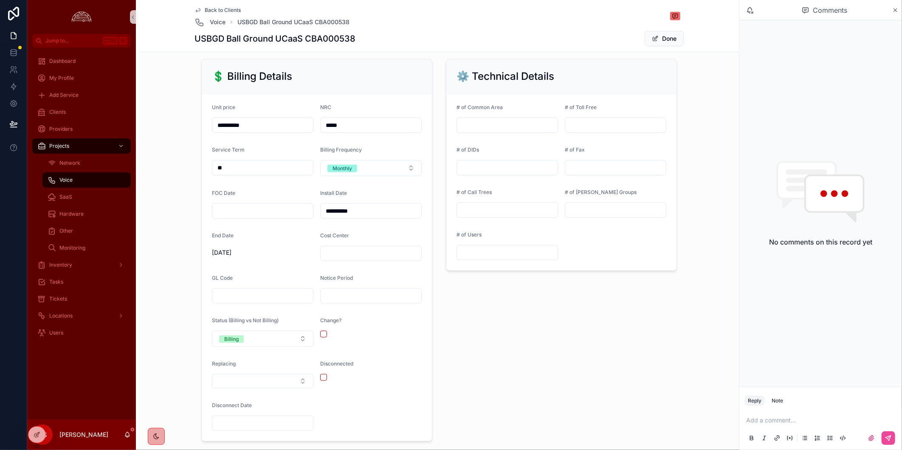
click at [371, 208] on input "**********" at bounding box center [371, 211] width 101 height 12
click at [275, 211] on input "scrollable content" at bounding box center [262, 211] width 101 height 12
paste input "**********"
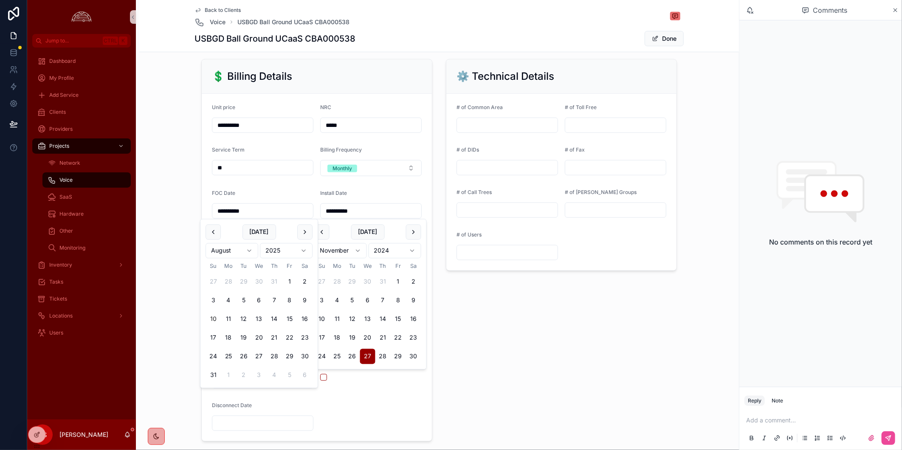
type input "**********"
click at [522, 36] on button "Done" at bounding box center [663, 38] width 39 height 15
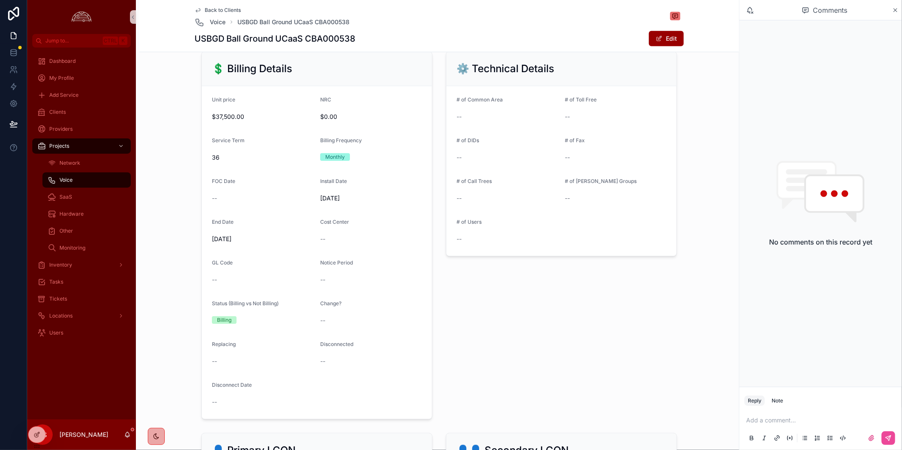
scroll to position [324, 0]
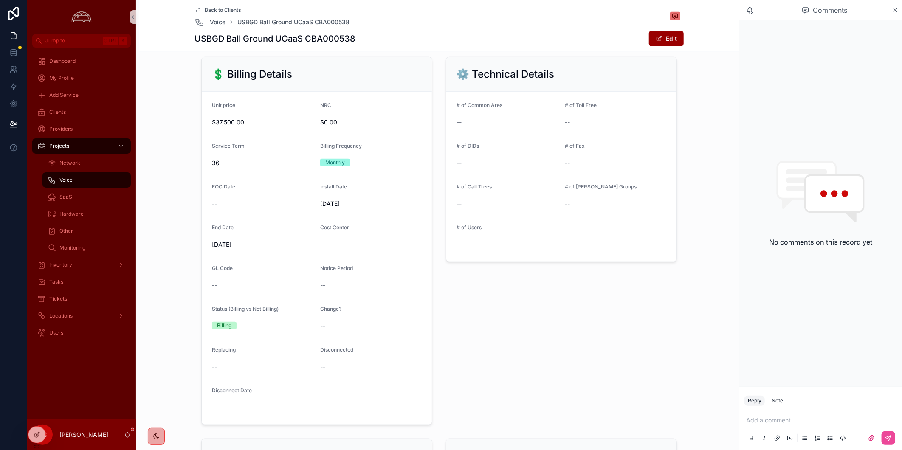
click at [522, 29] on div "Back to Clients Voice USBGD Ball Ground UCaaS CBA000538 USBGD Ball Ground UCaaS…" at bounding box center [438, 26] width 489 height 52
click at [211, 6] on div "Back to Clients Voice USBGD Ball Ground UCaaS CBA000538 USBGD Ball Ground UCaaS…" at bounding box center [438, 26] width 489 height 52
click at [205, 10] on span "Back to Clients" at bounding box center [223, 10] width 36 height 7
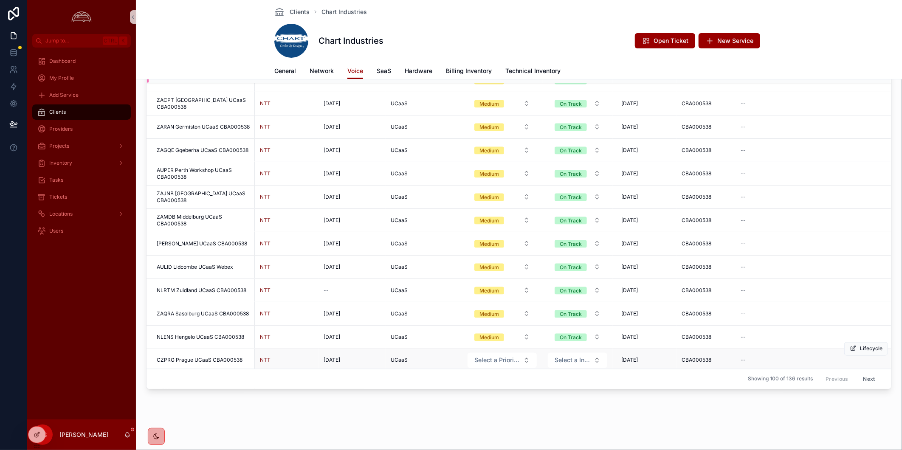
scroll to position [857, 0]
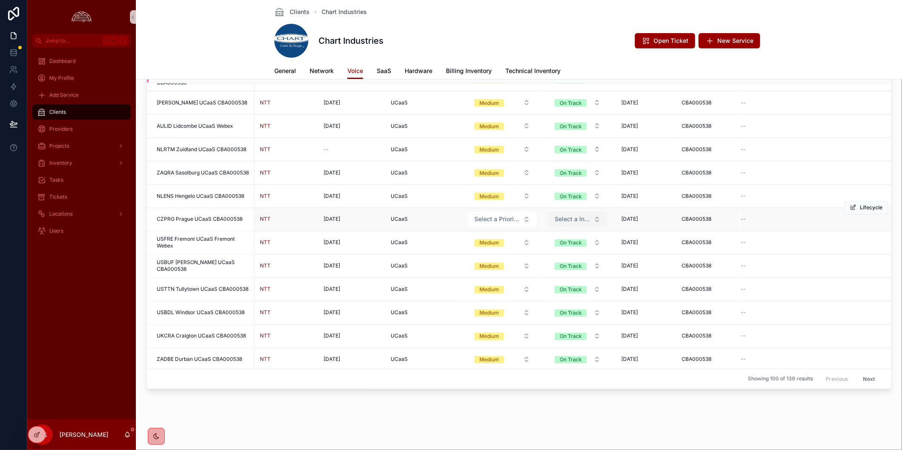
click at [522, 222] on button "Select a Install Health" at bounding box center [577, 219] width 59 height 15
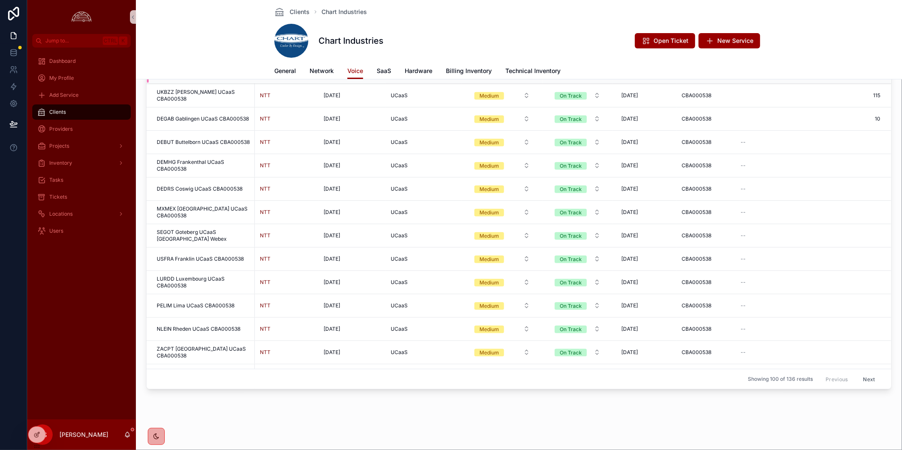
scroll to position [887, 0]
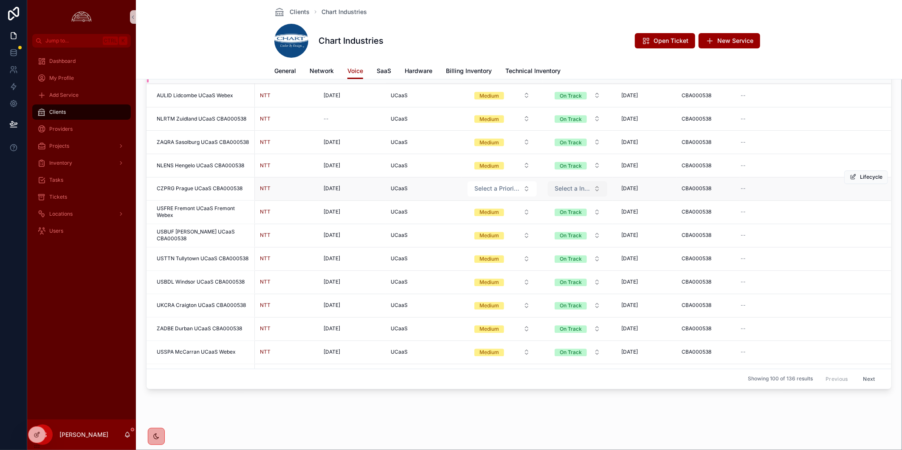
click at [522, 189] on span "Select a Install Health" at bounding box center [572, 189] width 36 height 8
click at [522, 235] on div "On Track" at bounding box center [578, 236] width 102 height 13
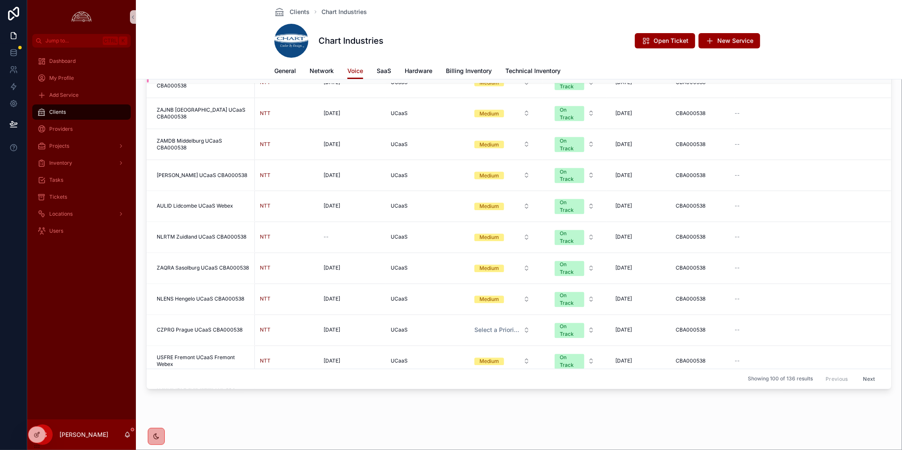
click at [522, 323] on button "Select a Priority Status" at bounding box center [501, 330] width 69 height 15
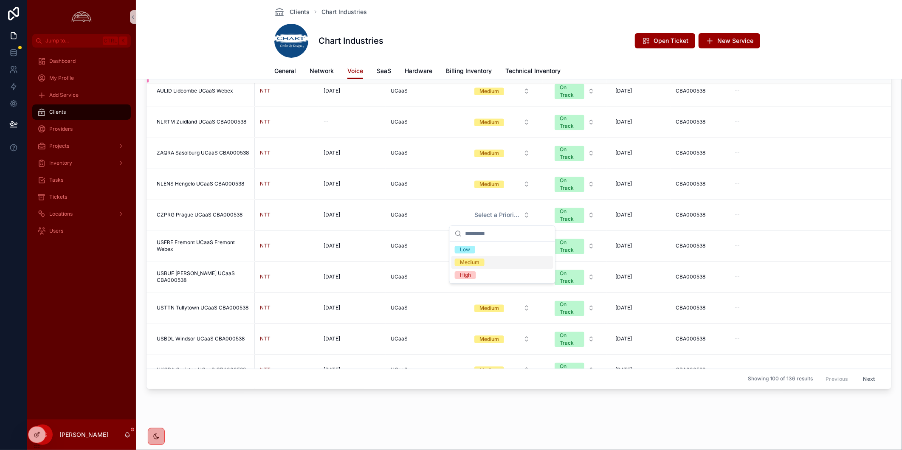
click at [511, 267] on div "Medium" at bounding box center [502, 262] width 102 height 13
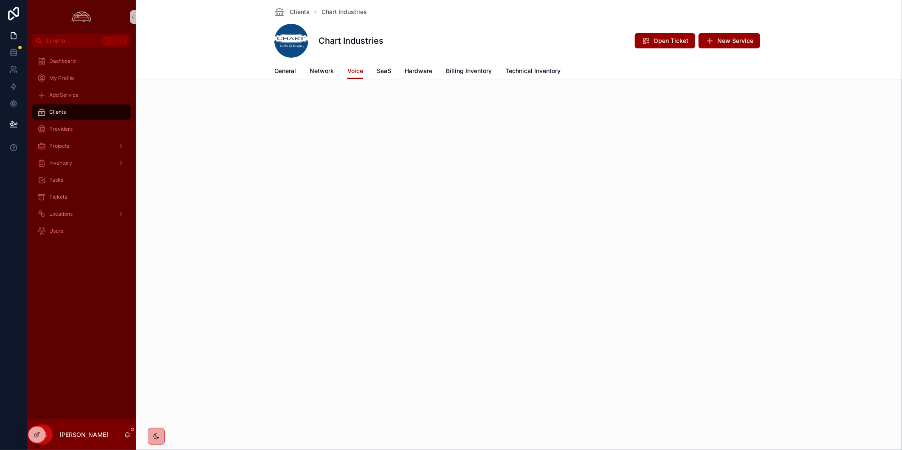
scroll to position [0, 0]
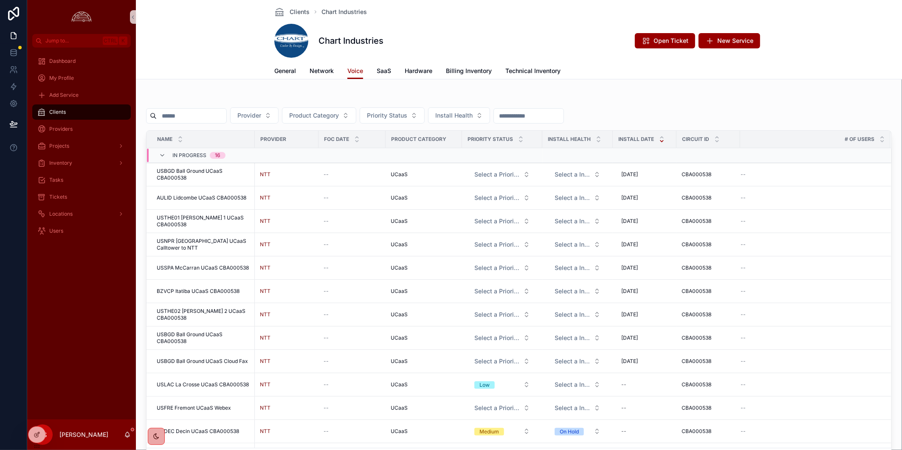
click at [522, 79] on div "Clients Chart Industries Chart Industries Open Ticket New Service Voice General…" at bounding box center [519, 265] width 766 height 530
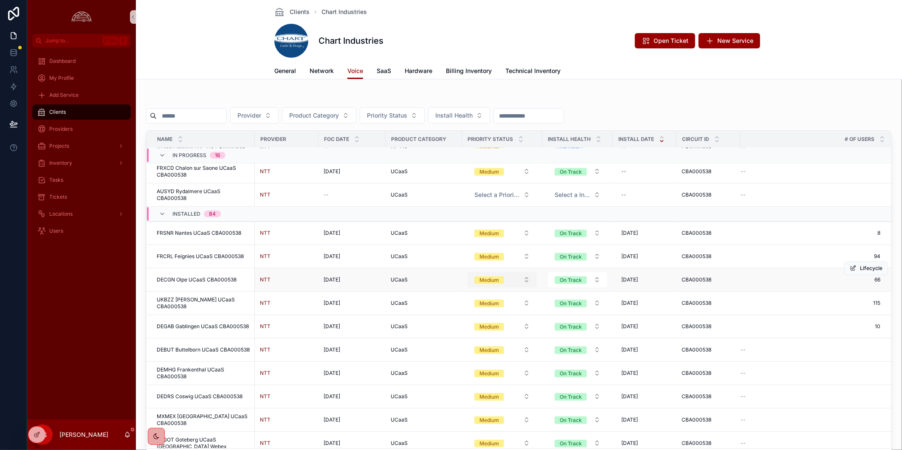
scroll to position [295, 0]
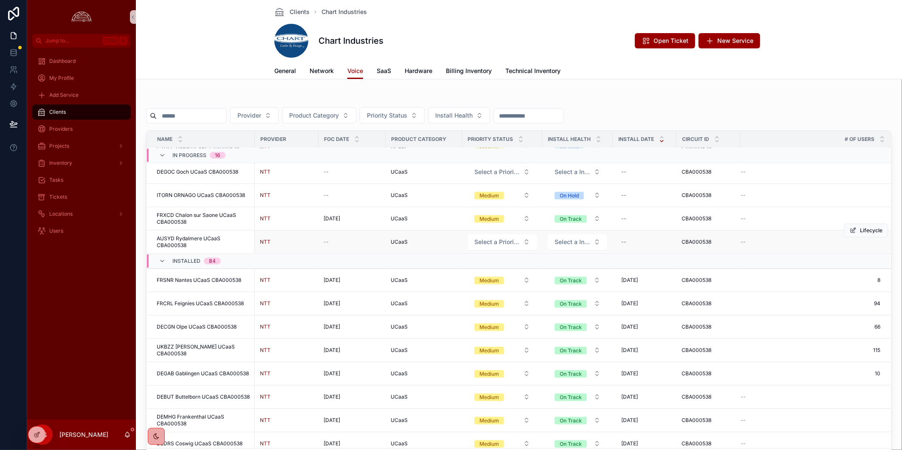
click at [183, 235] on td "AUSYD Rydalmere UCaaS CBA000538 AUSYD Rydalmere UCaaS CBA000538" at bounding box center [200, 242] width 108 height 23
click at [187, 239] on span "AUSYD Rydalmere UCaaS CBA000538" at bounding box center [203, 242] width 93 height 14
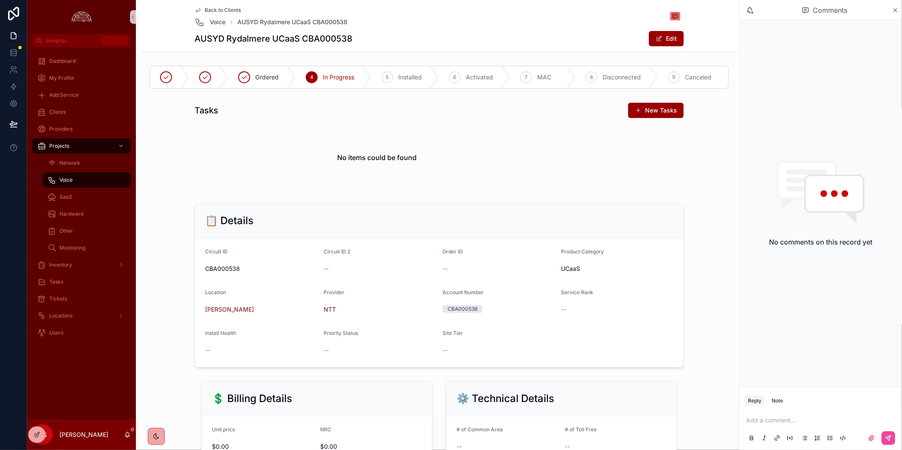
click at [211, 41] on h1 "AUSYD Rydalmere UCaaS CBA000538" at bounding box center [273, 39] width 158 height 12
click at [214, 43] on h1 "AUSYD Rydalmere UCaaS CBA000538" at bounding box center [273, 39] width 158 height 12
click at [214, 44] on h1 "AUSYD Rydalmere UCaaS CBA000538" at bounding box center [273, 39] width 158 height 12
copy h1 "AUSYD"
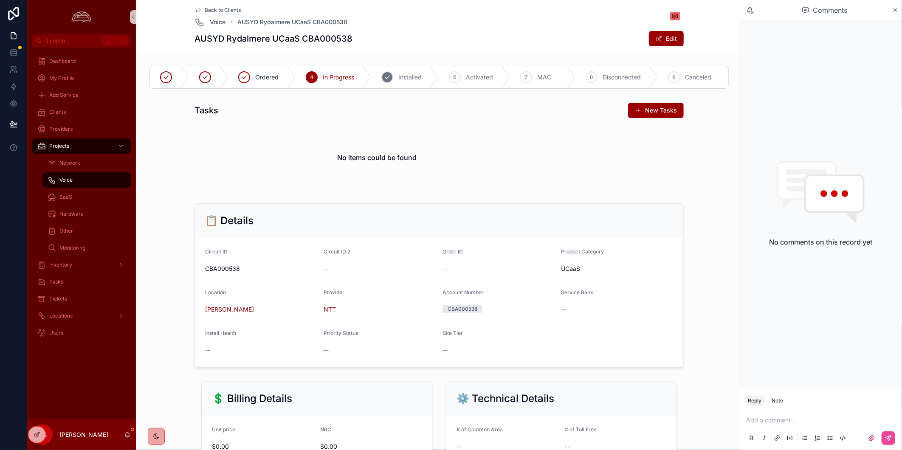
click at [415, 75] on span "Installed" at bounding box center [409, 77] width 23 height 8
click at [522, 32] on button "Edit" at bounding box center [666, 38] width 35 height 15
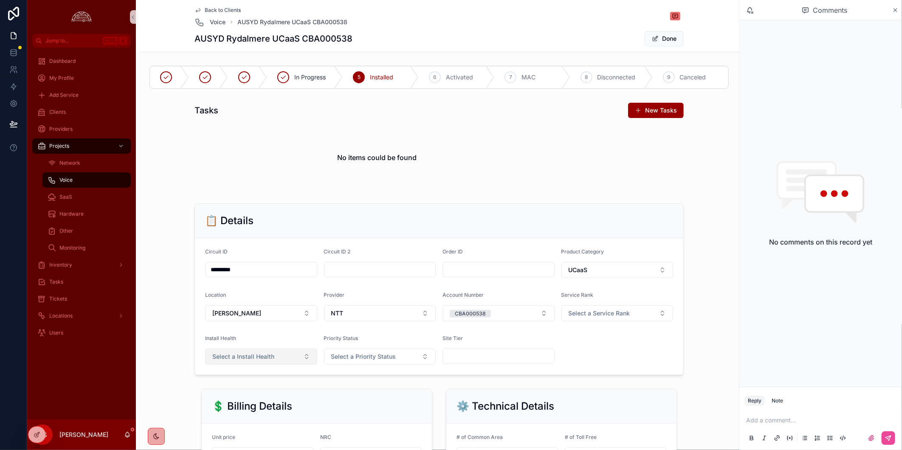
click at [270, 355] on button "Select a Install Health" at bounding box center [261, 357] width 112 height 16
click at [260, 403] on div "On Track" at bounding box center [256, 403] width 107 height 13
click at [362, 358] on span "Select a Priority Status" at bounding box center [363, 356] width 65 height 8
click at [364, 406] on div "Medium" at bounding box center [375, 403] width 107 height 13
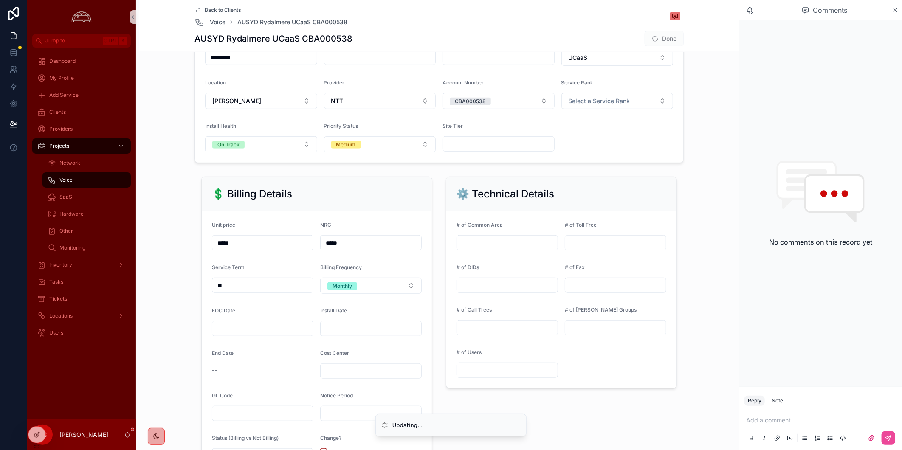
scroll to position [330, 0]
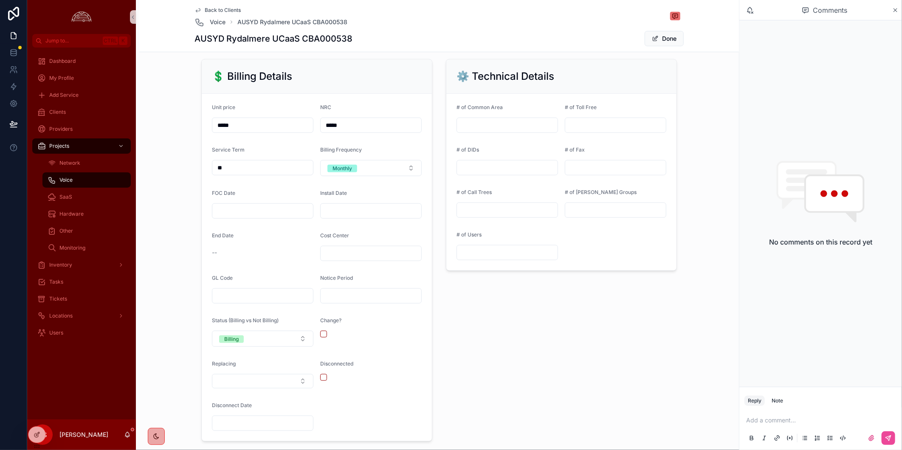
click at [368, 208] on input "scrollable content" at bounding box center [371, 211] width 101 height 12
type input "********"
click at [243, 210] on input "scrollable content" at bounding box center [262, 211] width 101 height 12
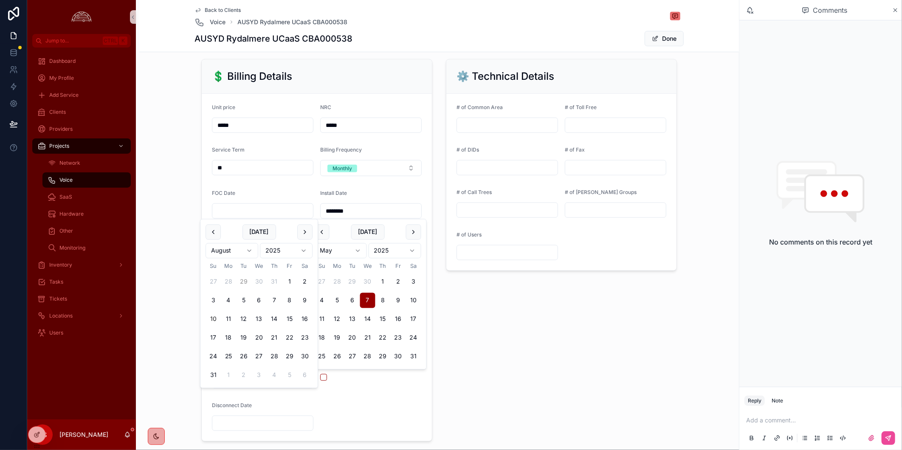
paste input "********"
type input "********"
click at [497, 325] on div "⚙️ Technical Details # of Common Area # of Toll Free # of DIDs # of Fax # of Ca…" at bounding box center [561, 250] width 245 height 389
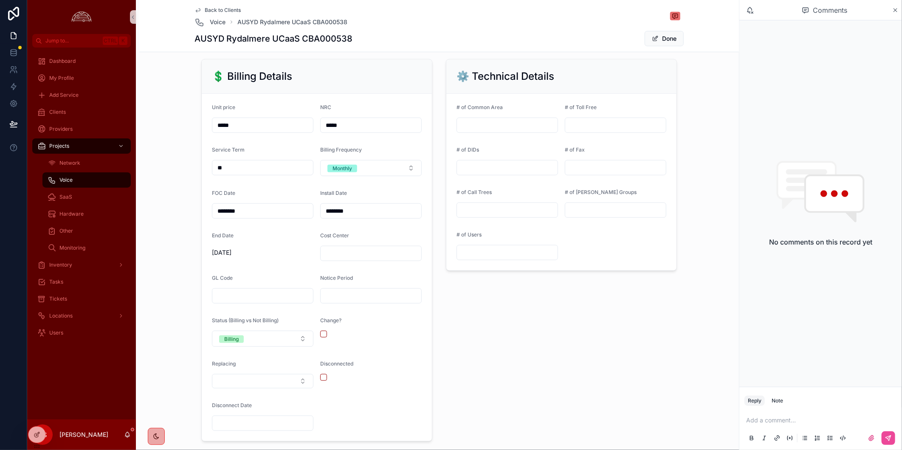
click at [287, 295] on input "scrollable content" at bounding box center [262, 296] width 101 height 12
paste input "******"
drag, startPoint x: 363, startPoint y: 207, endPoint x: 318, endPoint y: 207, distance: 44.1
click at [321, 207] on input "********" at bounding box center [371, 211] width 101 height 12
drag, startPoint x: 250, startPoint y: 291, endPoint x: 181, endPoint y: 287, distance: 69.3
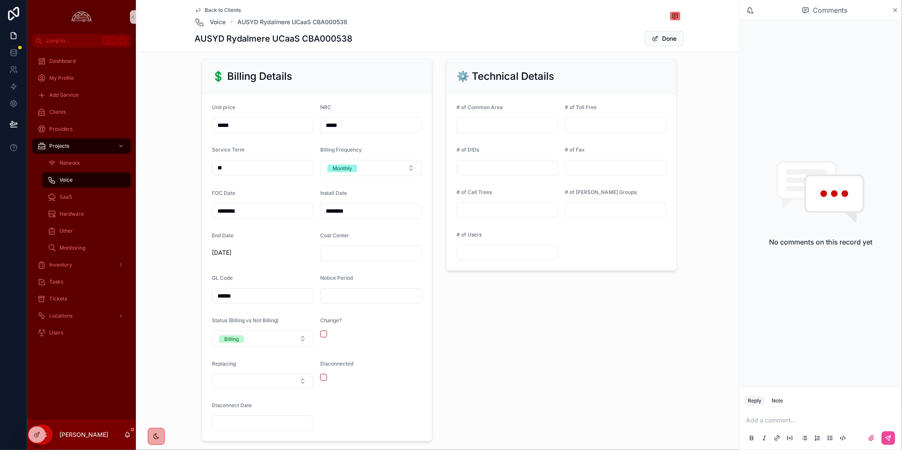
click at [181, 287] on div "💲 Billing Details Unit price ***** NRC ***** Service Term ** Billing Frequency …" at bounding box center [439, 250] width 593 height 389
paste input "scrollable content"
drag, startPoint x: 259, startPoint y: 296, endPoint x: 103, endPoint y: 279, distance: 157.5
click at [103, 279] on div "Jump to... Ctrl K Dashboard My Profile Add Service Clients Providers Projects N…" at bounding box center [464, 225] width 874 height 450
type input "*"
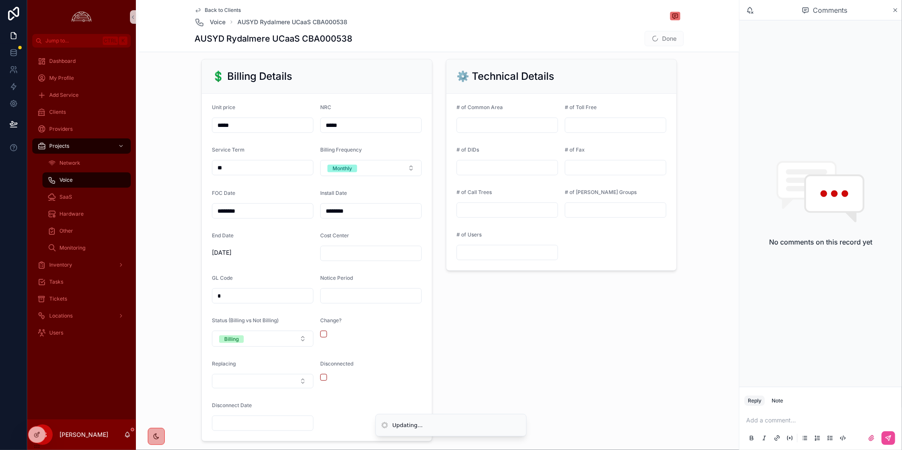
drag, startPoint x: 655, startPoint y: 373, endPoint x: 638, endPoint y: 373, distance: 17.0
click at [522, 373] on div "⚙️ Technical Details # of Common Area # of Toll Free # of DIDs # of Fax # of Ca…" at bounding box center [561, 250] width 245 height 389
click at [254, 295] on input "*" at bounding box center [262, 296] width 101 height 12
click at [522, 332] on div "⚙️ Technical Details # of Common Area # of Toll Free # of DIDs # of Fax # of Ca…" at bounding box center [561, 250] width 245 height 389
click at [522, 42] on button "Done" at bounding box center [663, 38] width 39 height 15
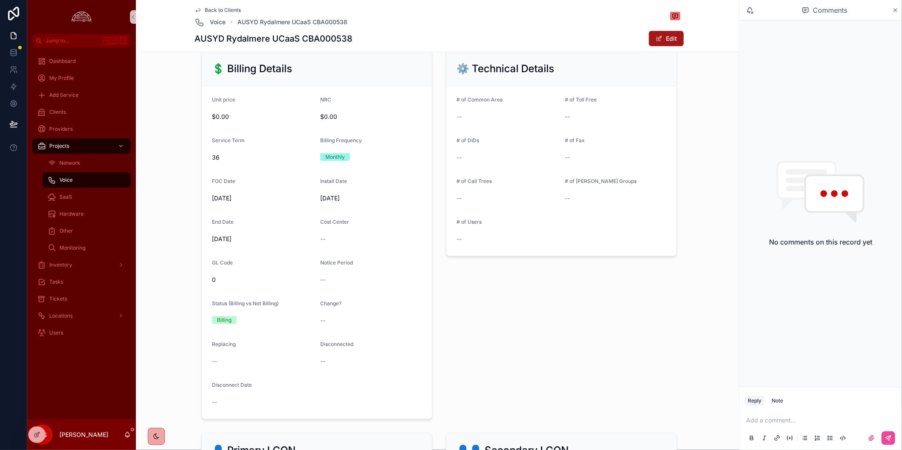
scroll to position [324, 0]
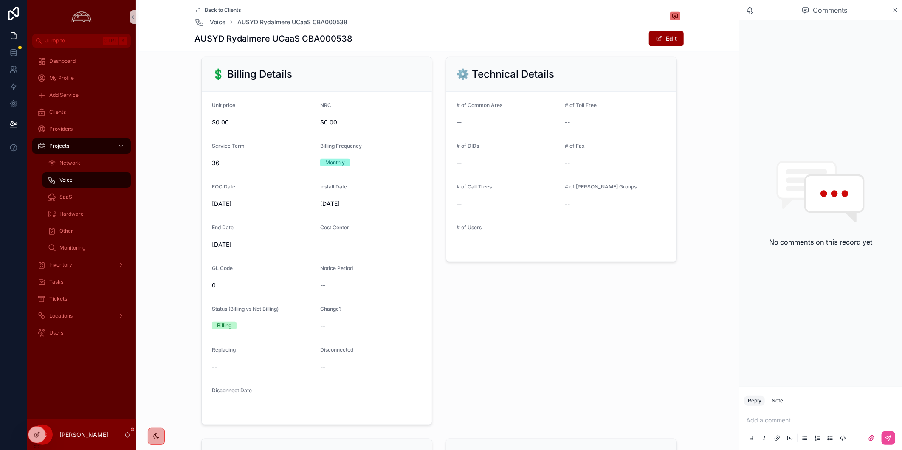
drag, startPoint x: 656, startPoint y: 349, endPoint x: 660, endPoint y: 343, distance: 6.7
click at [522, 349] on div "⚙️ Technical Details # of Common Area -- # of Toll Free -- # of DIDs -- # of Fa…" at bounding box center [561, 240] width 245 height 375
drag, startPoint x: 225, startPoint y: 8, endPoint x: 901, endPoint y: 210, distance: 705.3
click at [225, 8] on span "Back to Clients" at bounding box center [223, 10] width 36 height 7
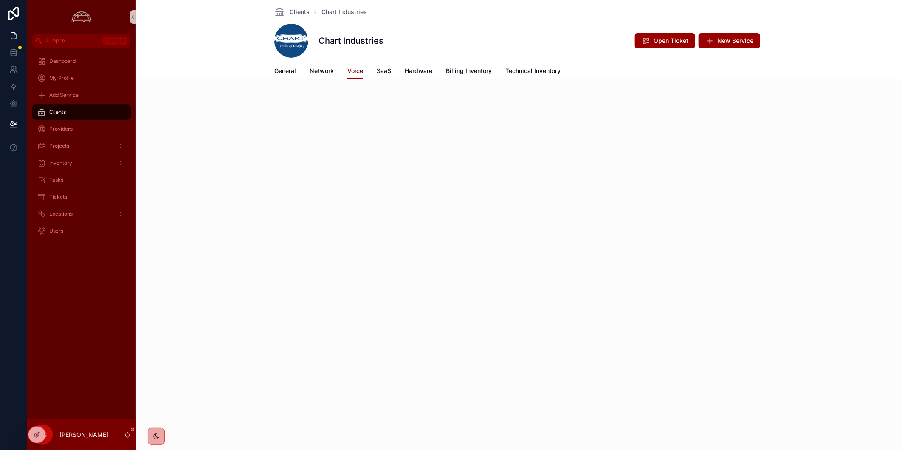
click at [358, 72] on span "Voice" at bounding box center [355, 71] width 16 height 8
click at [321, 59] on div "Clients Chart Industries Chart Industries Open Ticket New Service" at bounding box center [518, 31] width 489 height 63
click at [323, 71] on span "Network" at bounding box center [321, 71] width 24 height 8
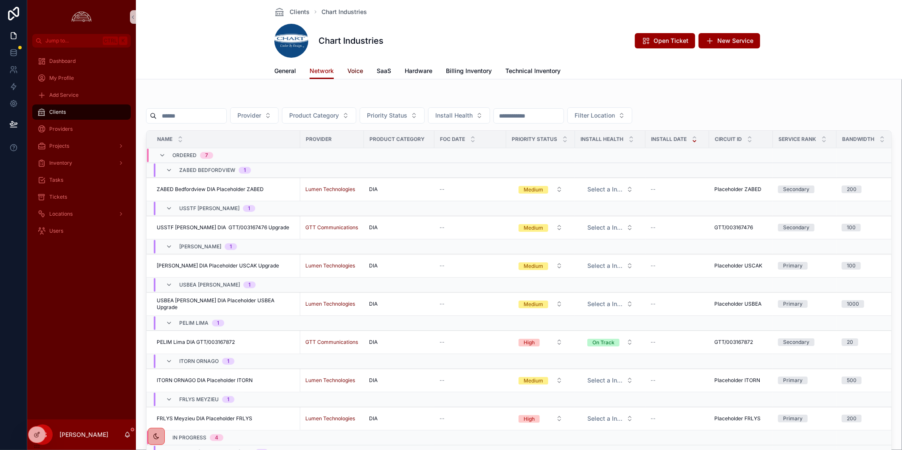
click at [354, 70] on span "Voice" at bounding box center [355, 71] width 16 height 8
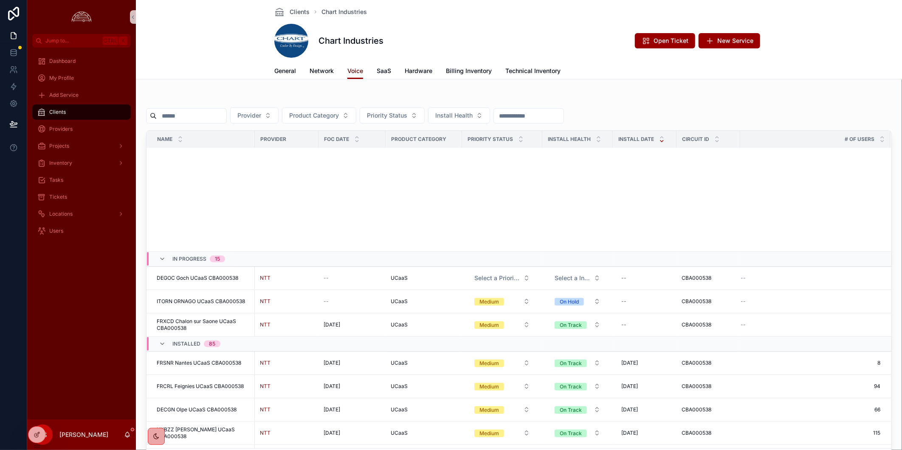
scroll to position [530, 0]
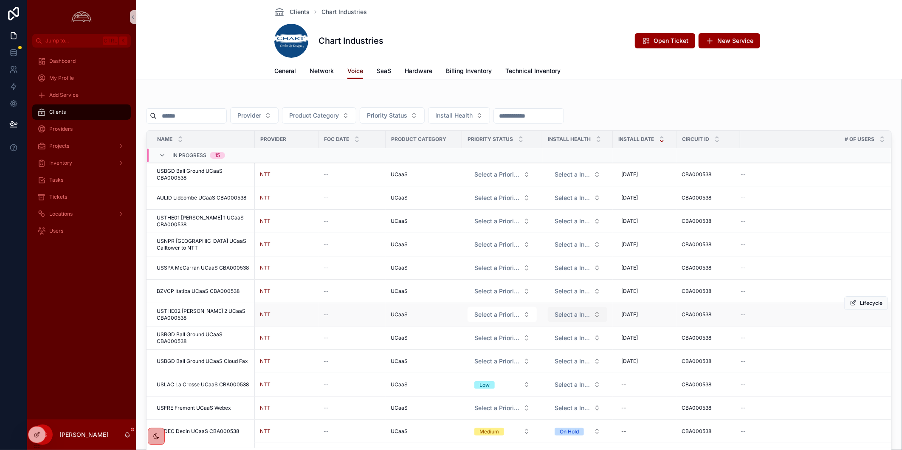
scroll to position [94, 0]
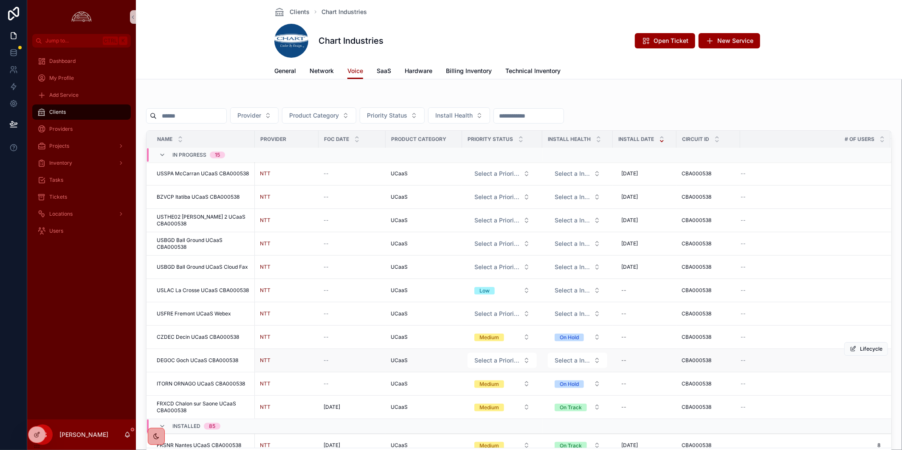
click at [359, 369] on td "--" at bounding box center [351, 360] width 67 height 23
click at [354, 361] on div "--" at bounding box center [351, 360] width 57 height 7
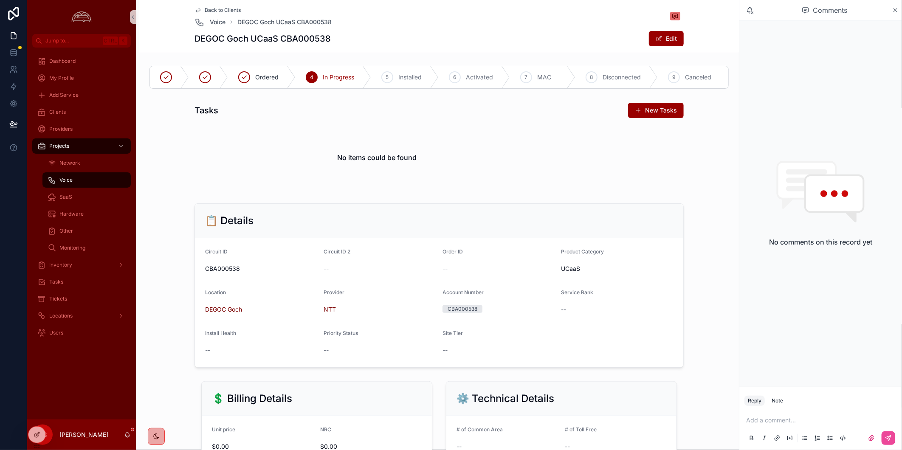
click at [210, 37] on h1 "DEGOC Goch UCaaS CBA000538" at bounding box center [262, 39] width 136 height 12
click at [209, 36] on h1 "DEGOC Goch UCaaS CBA000538" at bounding box center [262, 39] width 136 height 12
copy h1 "DEGOC"
click at [437, 44] on div "DEGOC Goch UCaaS CBA000538 Edit" at bounding box center [438, 39] width 489 height 16
click at [213, 9] on span "Back to Clients" at bounding box center [223, 10] width 36 height 7
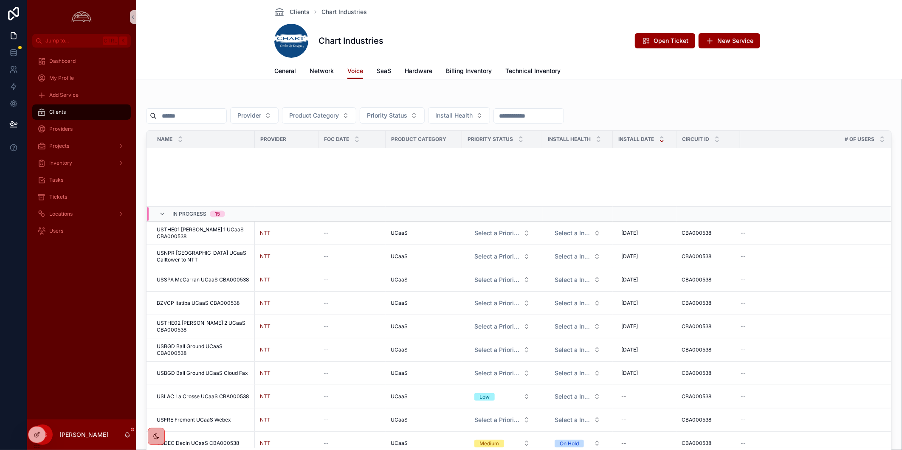
scroll to position [295, 0]
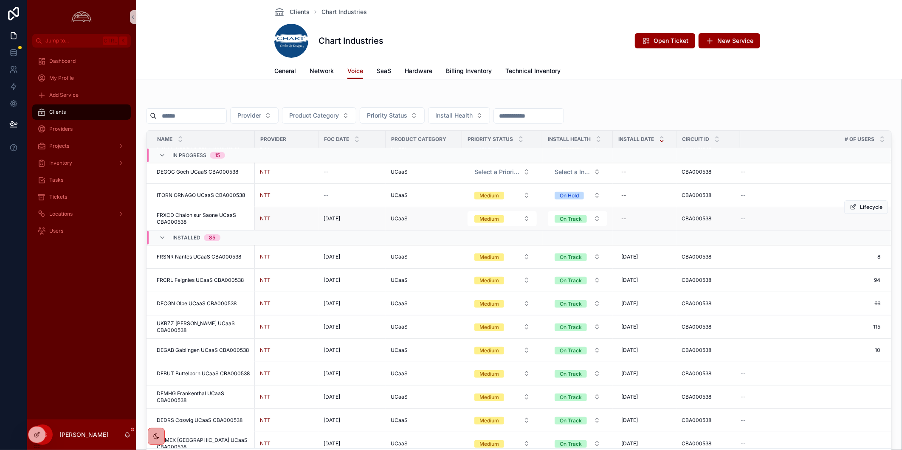
click at [301, 219] on div "NTT" at bounding box center [286, 218] width 53 height 7
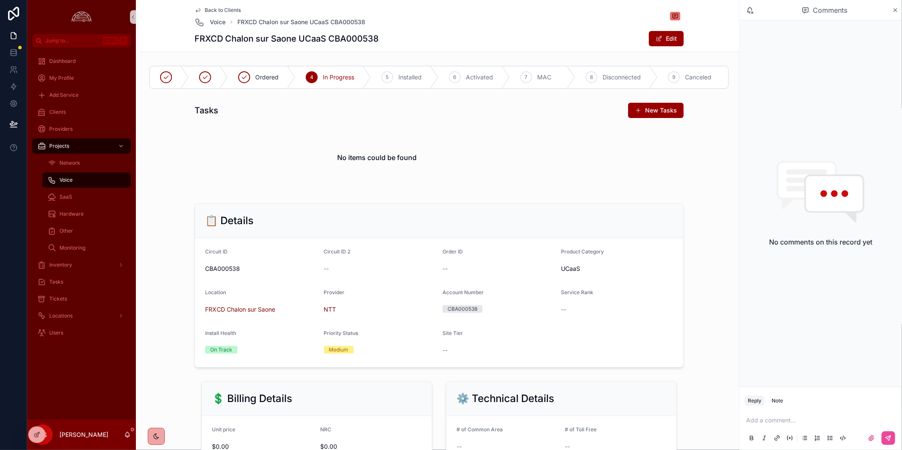
click at [215, 37] on h1 "FRXCD Chalon sur Saone UCaaS CBA000538" at bounding box center [286, 39] width 184 height 12
click at [205, 39] on h1 "FRXCD Chalon sur Saone UCaaS CBA000538" at bounding box center [286, 39] width 184 height 12
copy h1 "FRXCD"
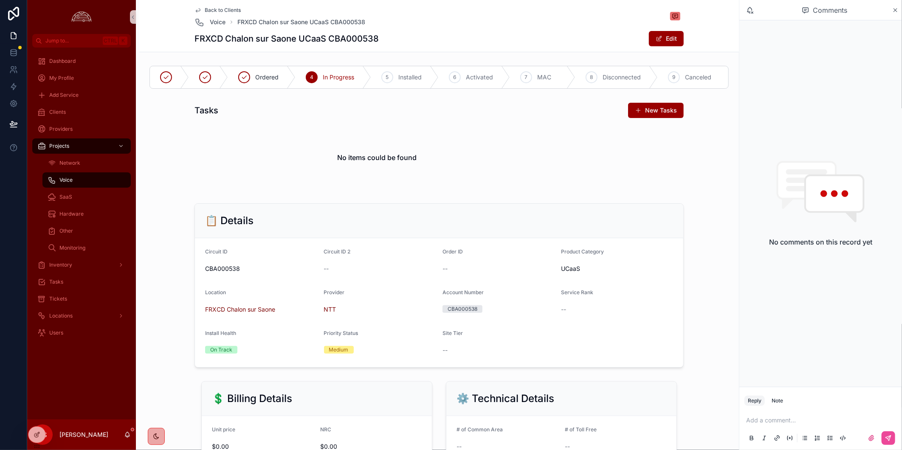
click at [236, 39] on h1 "FRXCD Chalon sur Saone UCaaS CBA000538" at bounding box center [286, 39] width 184 height 12
copy h1 "Chalon"
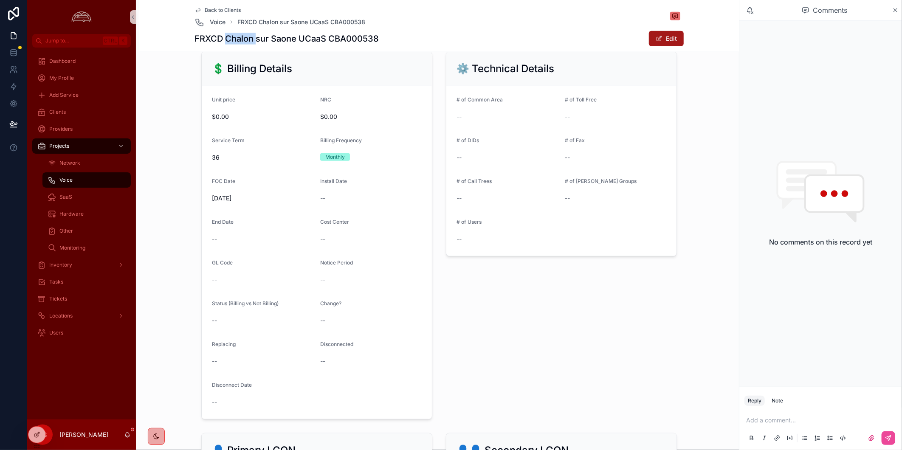
click at [668, 42] on button "Edit" at bounding box center [666, 38] width 35 height 15
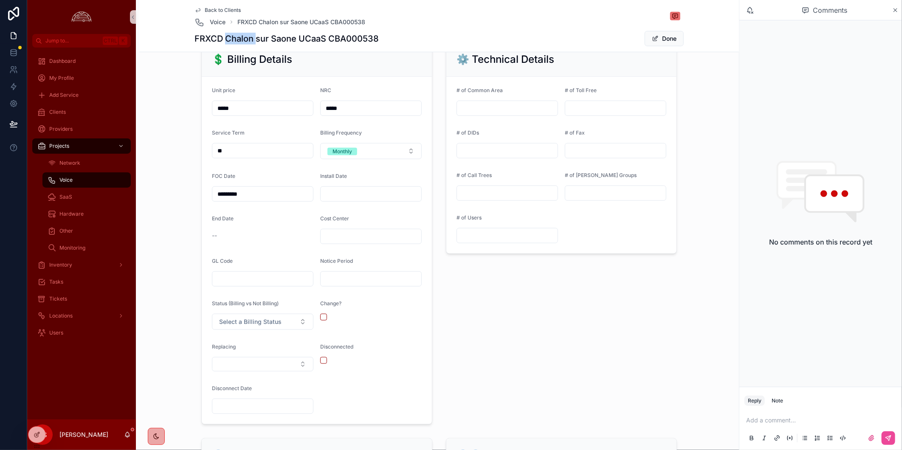
scroll to position [237, 0]
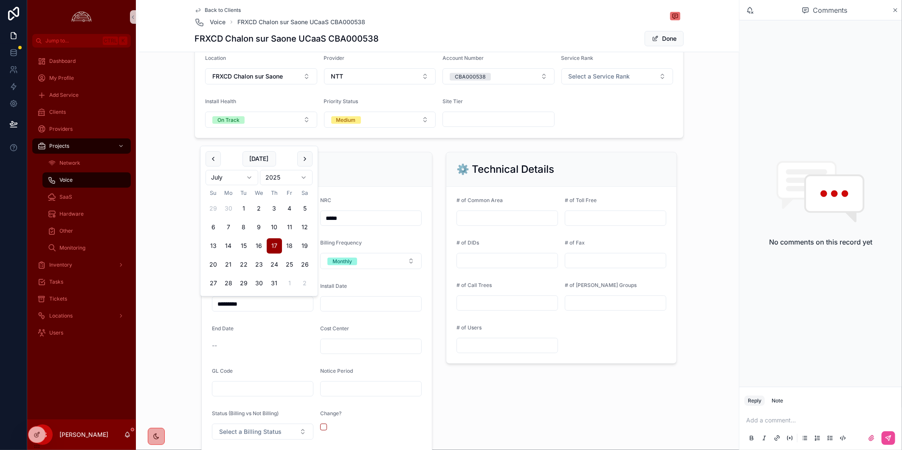
click at [177, 304] on div "💲 Billing Details Unit price ***** NRC ***** Service Term ** Billing Frequency …" at bounding box center [439, 343] width 593 height 389
click at [395, 299] on input "scrollable content" at bounding box center [371, 304] width 101 height 12
paste input "*********"
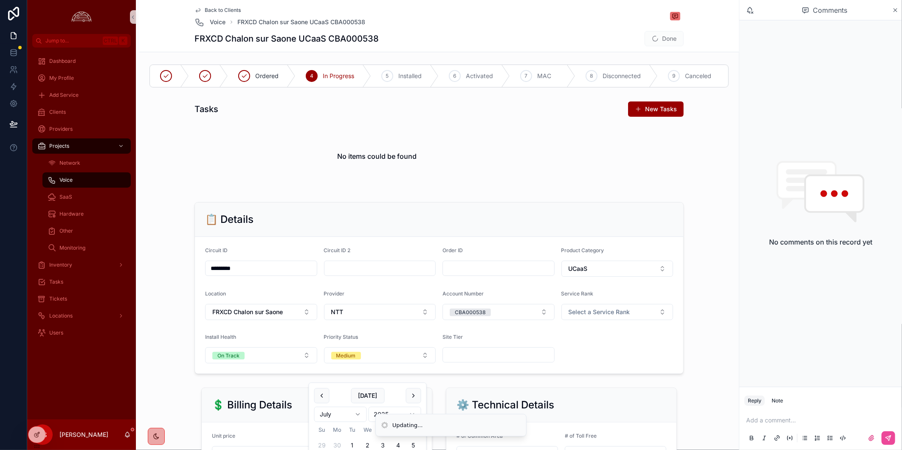
scroll to position [0, 0]
type input "*********"
click at [407, 81] on span "Installed" at bounding box center [409, 77] width 23 height 8
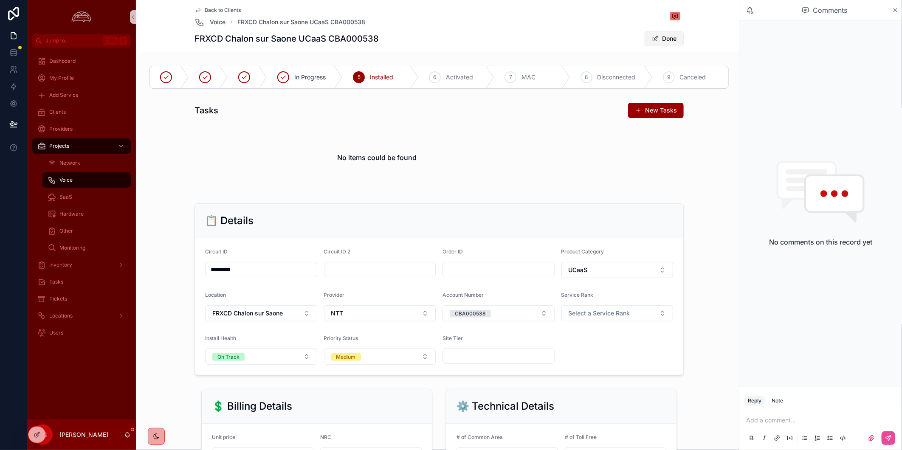
click at [661, 37] on button "Done" at bounding box center [663, 38] width 39 height 15
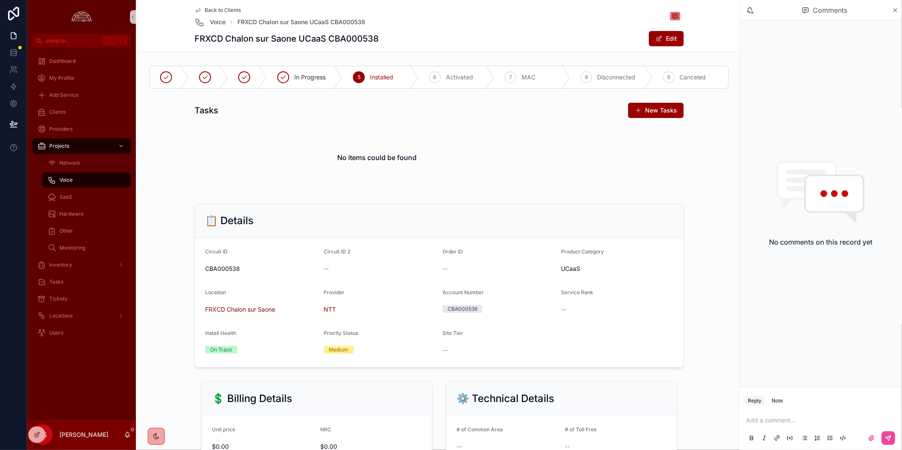
click at [405, 42] on div "FRXCD Chalon sur Saone UCaaS CBA000538 Edit" at bounding box center [438, 39] width 489 height 16
click at [205, 13] on span "Back to Clients" at bounding box center [223, 10] width 36 height 7
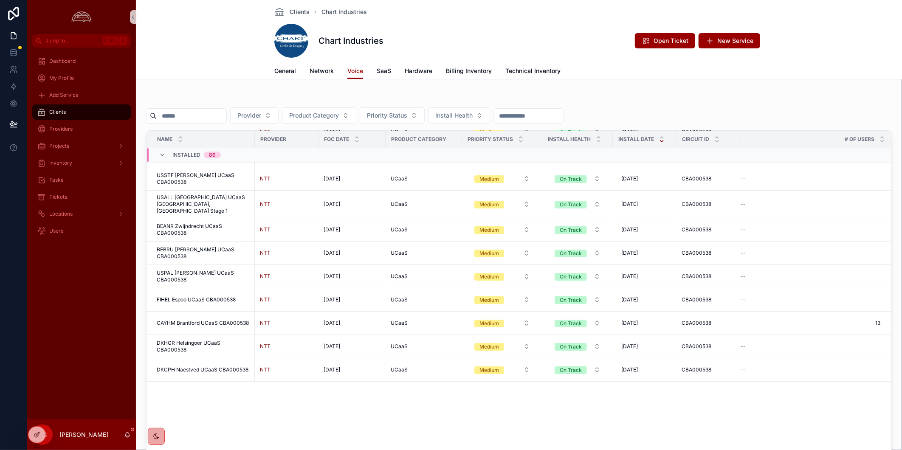
scroll to position [1534, 0]
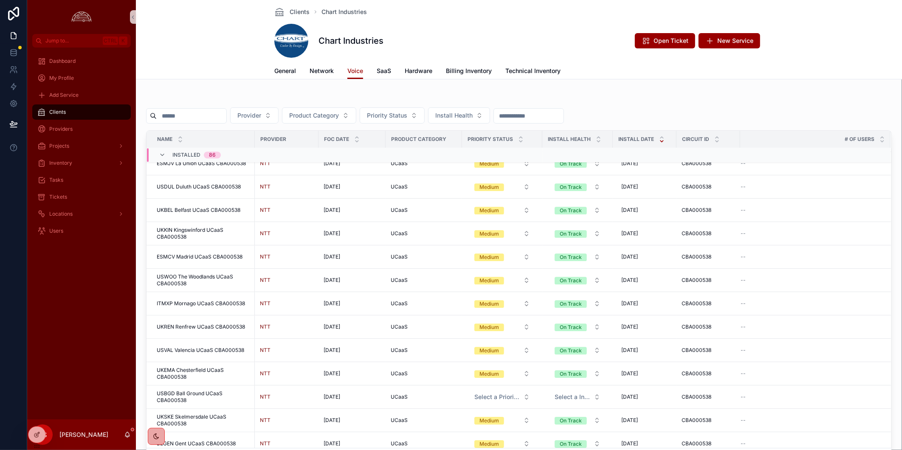
click at [542, 29] on div "Chart Industries Open Ticket New Service" at bounding box center [518, 41] width 489 height 34
click at [799, 41] on div "Clients Chart Industries Chart Industries Open Ticket New Service Voice General…" at bounding box center [519, 39] width 766 height 79
click at [797, 76] on div "General Network Voice SaaS Hardware Billing Inventory Technical Inventory" at bounding box center [519, 71] width 756 height 16
click at [481, 20] on div "Clients Chart Industries Chart Industries Open Ticket New Service" at bounding box center [518, 31] width 489 height 63
